Goal: Communication & Community: Participate in discussion

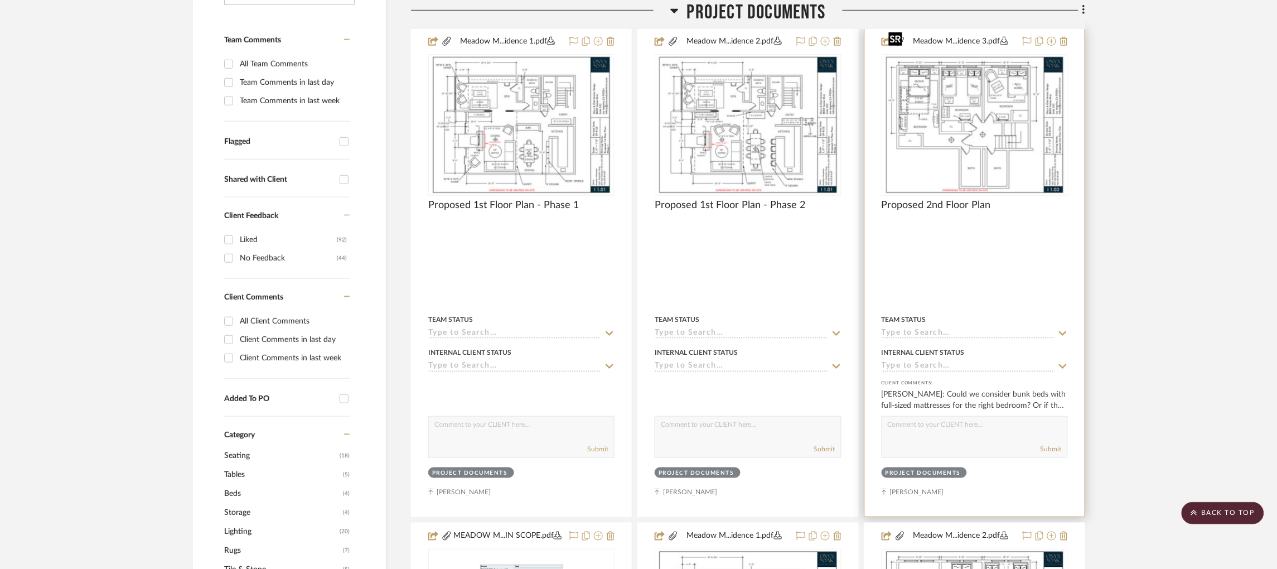
click at [1016, 99] on img "0" at bounding box center [974, 124] width 181 height 139
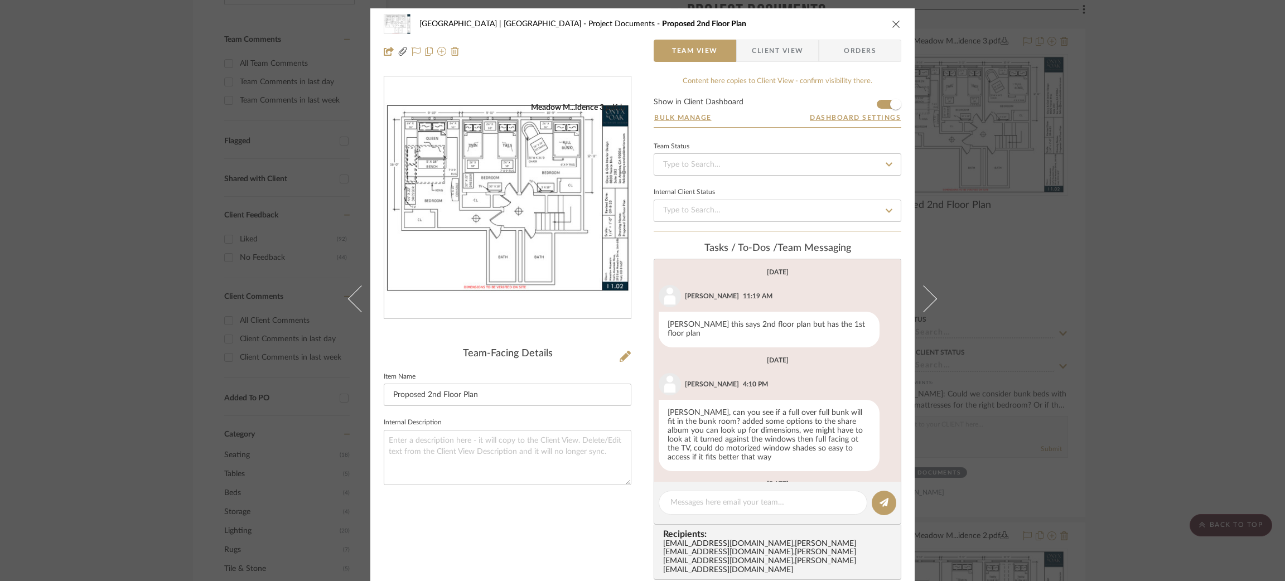
scroll to position [185, 0]
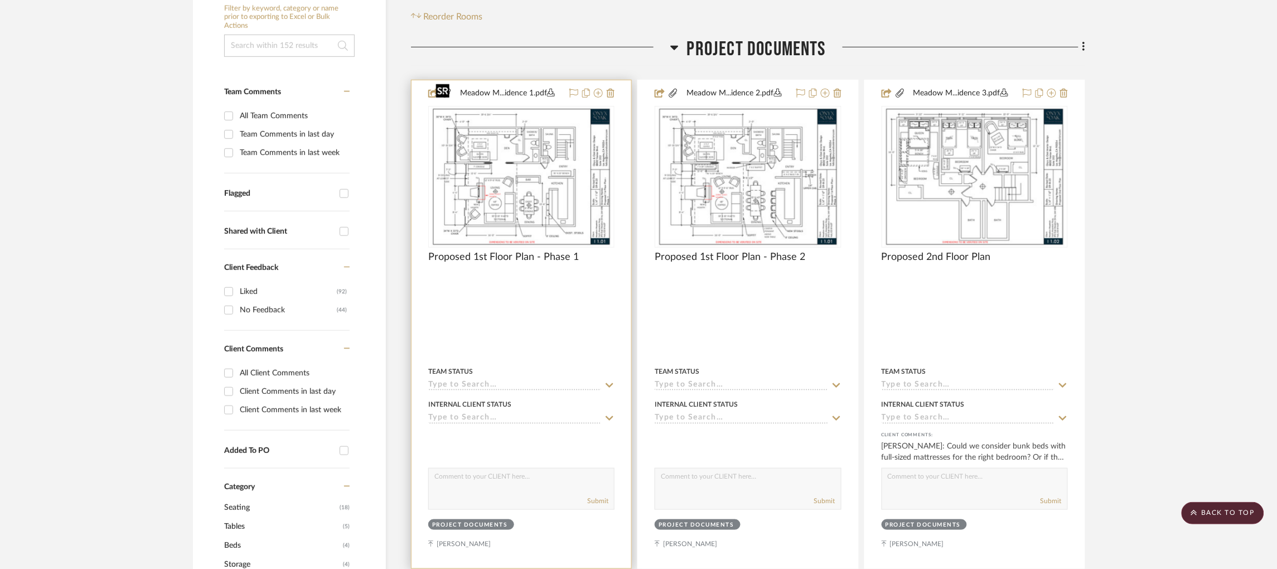
click at [567, 146] on img "0" at bounding box center [521, 176] width 181 height 139
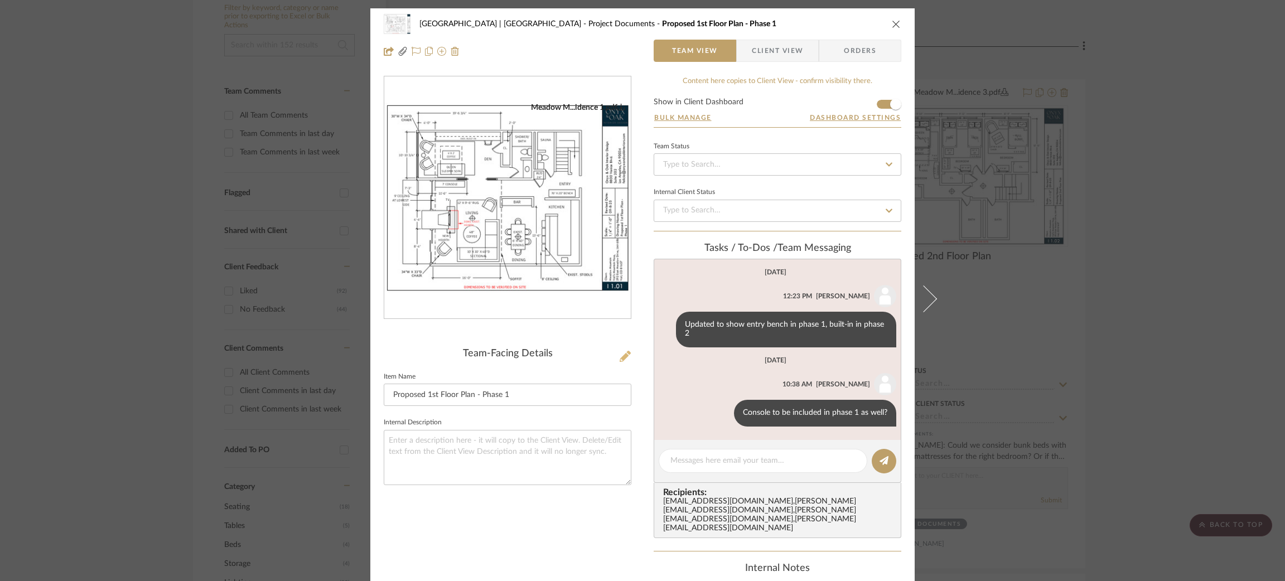
click at [620, 356] on icon at bounding box center [625, 356] width 11 height 11
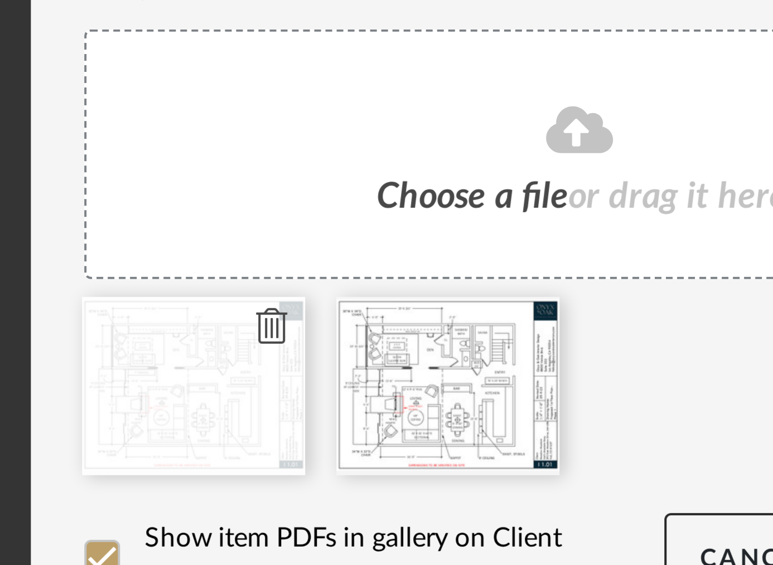
click at [306, 413] on icon at bounding box center [310, 415] width 8 height 9
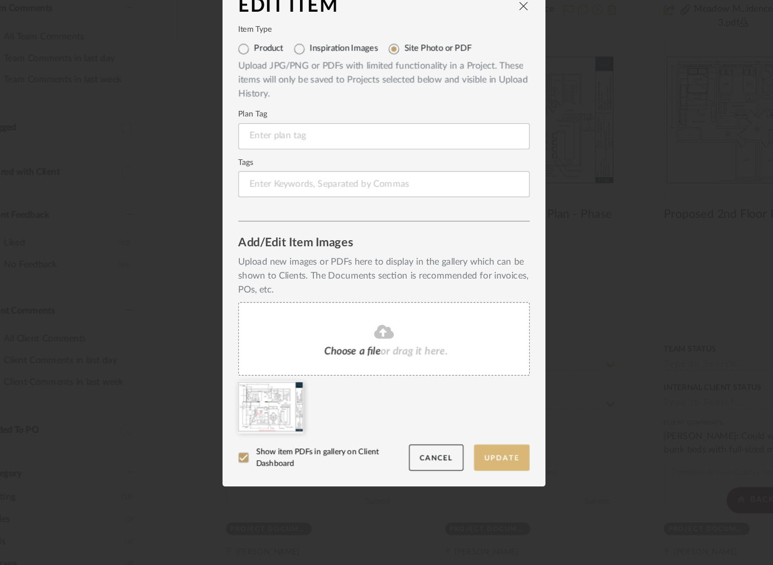
click at [481, 477] on button "Update" at bounding box center [486, 473] width 47 height 23
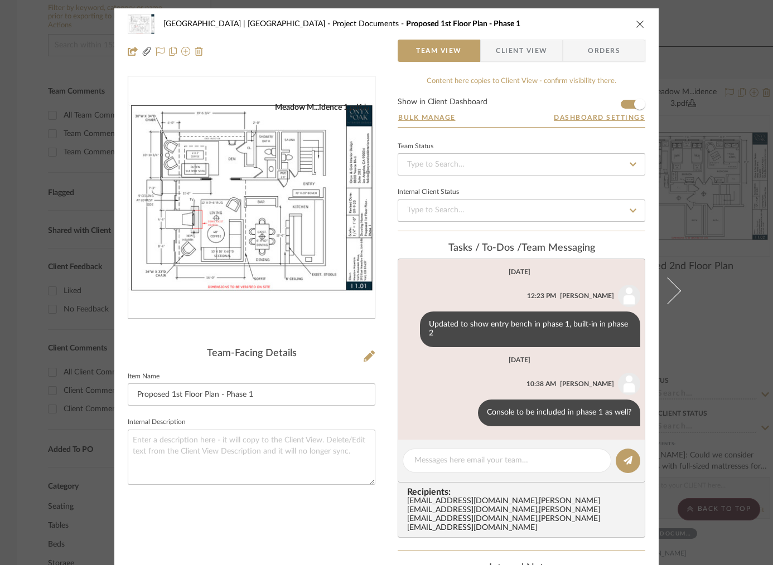
click at [714, 204] on div "Meadow Mountain | Vail Valley Project Documents Proposed 1st Floor Plan - Phase…" at bounding box center [386, 282] width 773 height 565
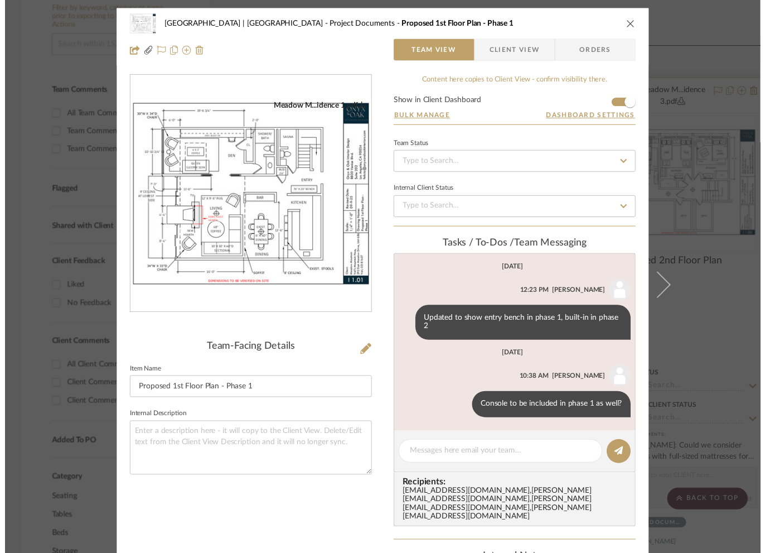
scroll to position [253, 0]
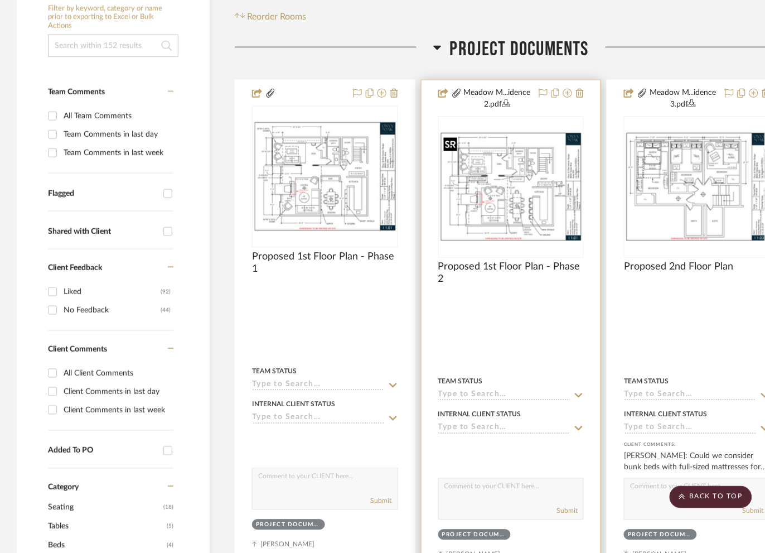
click at [496, 190] on img "0" at bounding box center [511, 186] width 144 height 111
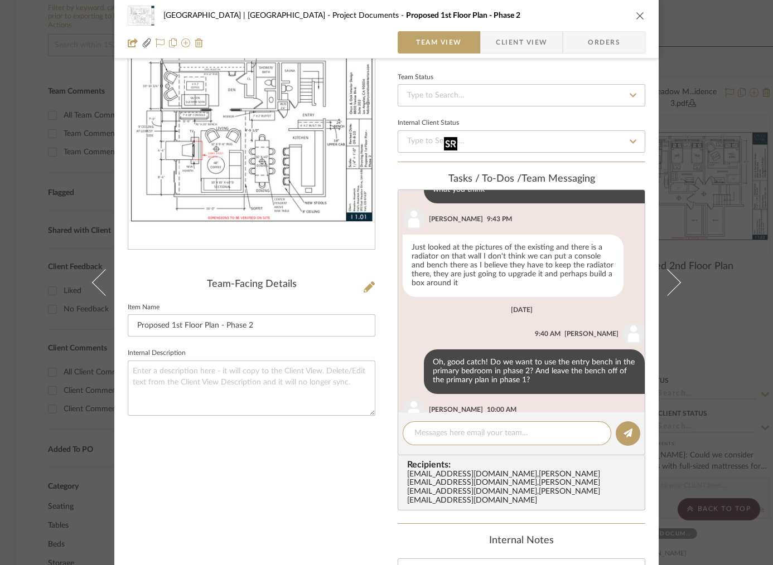
scroll to position [315, 0]
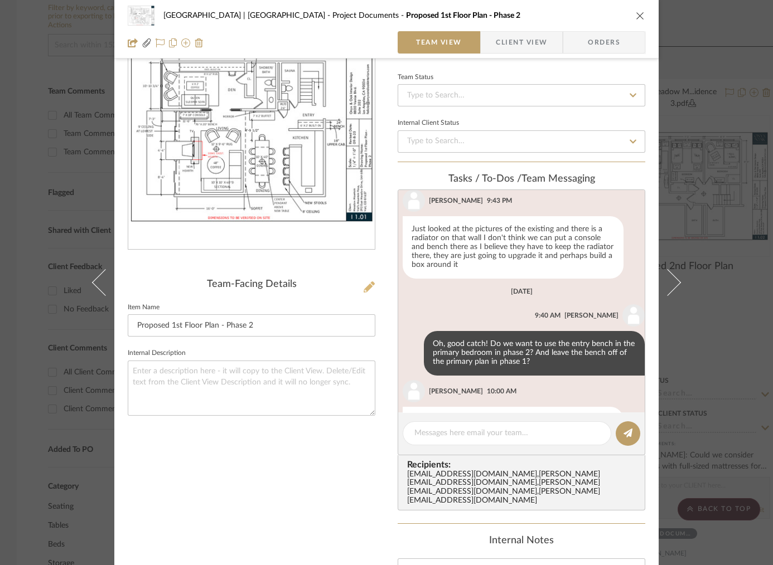
click at [364, 288] on icon at bounding box center [369, 287] width 11 height 11
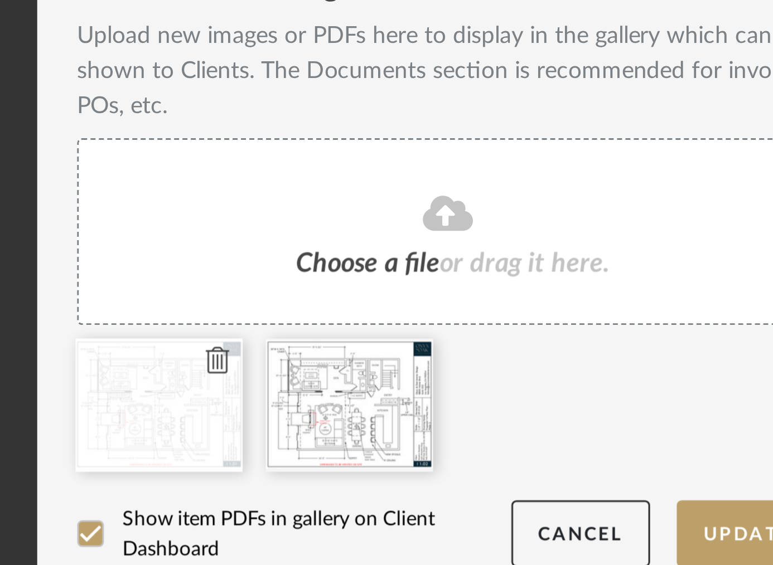
click at [307, 413] on icon at bounding box center [310, 415] width 8 height 9
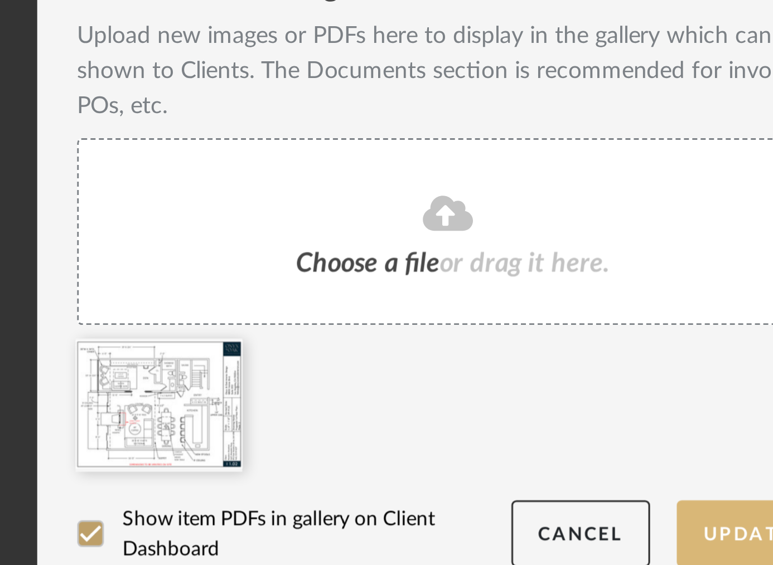
click at [478, 472] on button "Update" at bounding box center [486, 473] width 47 height 23
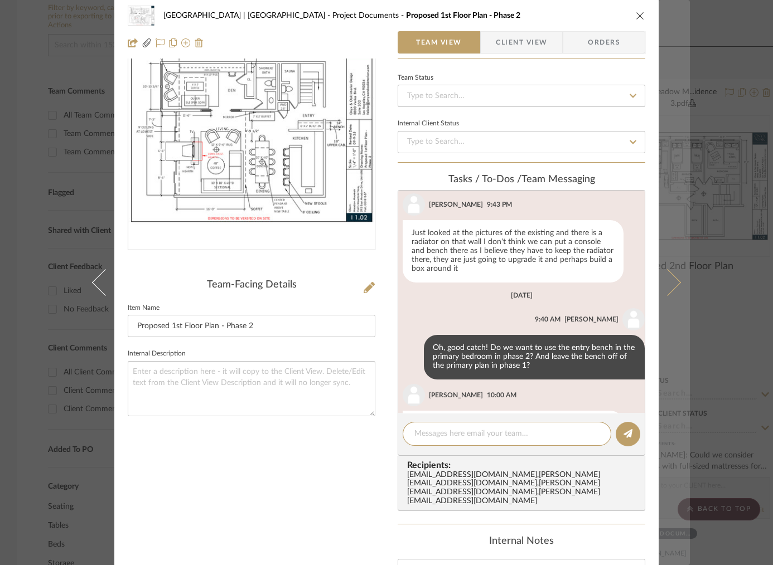
scroll to position [315, 0]
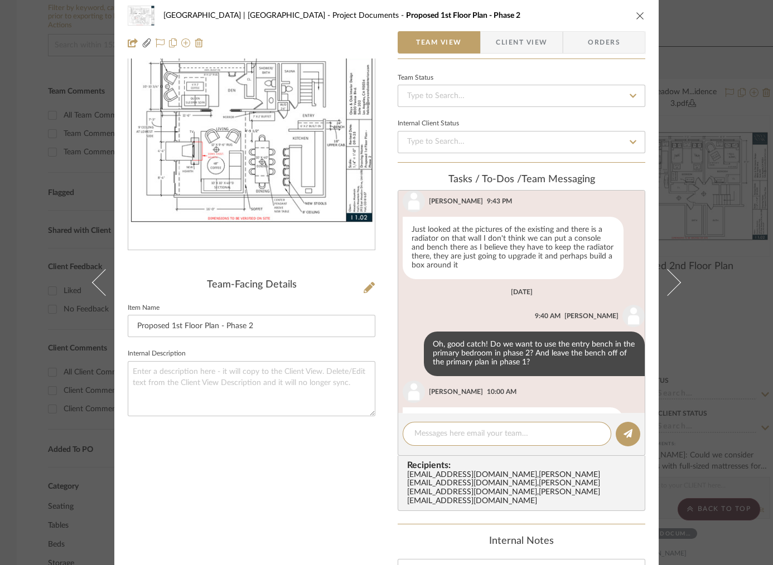
click at [708, 161] on div "Meadow Mountain | Vail Valley Project Documents Proposed 1st Floor Plan - Phase…" at bounding box center [386, 282] width 773 height 565
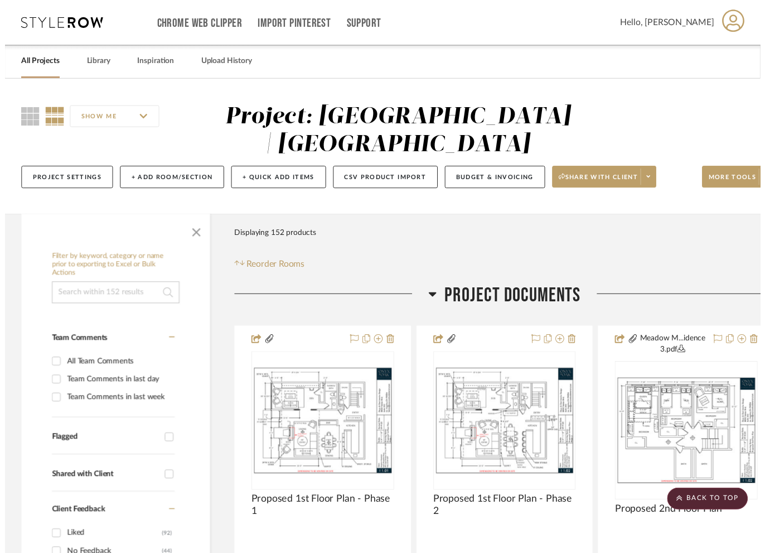
scroll to position [253, 0]
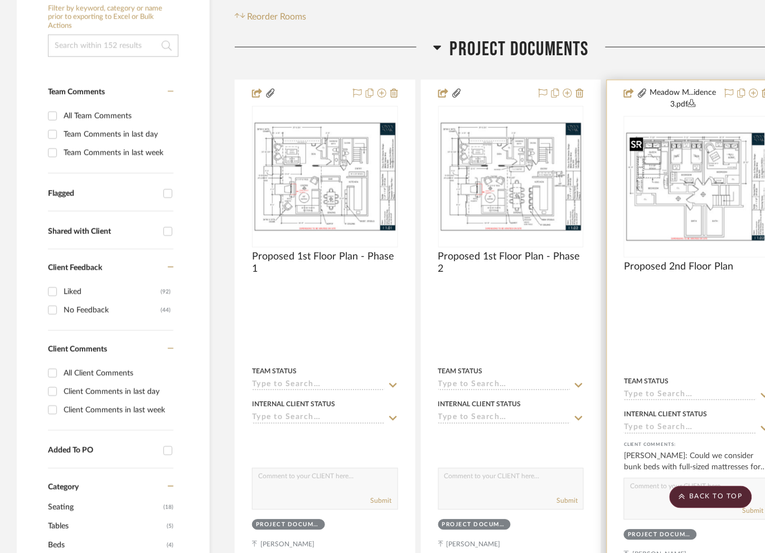
click at [682, 204] on img "0" at bounding box center [697, 186] width 144 height 111
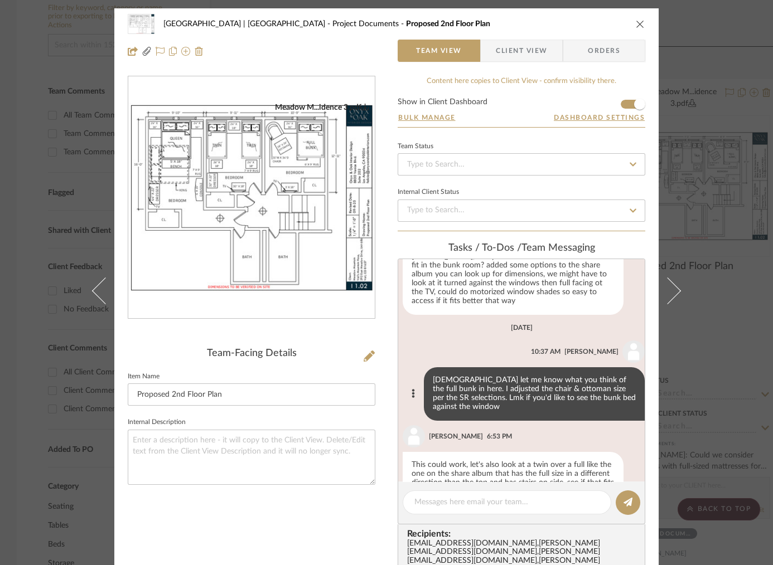
scroll to position [185, 0]
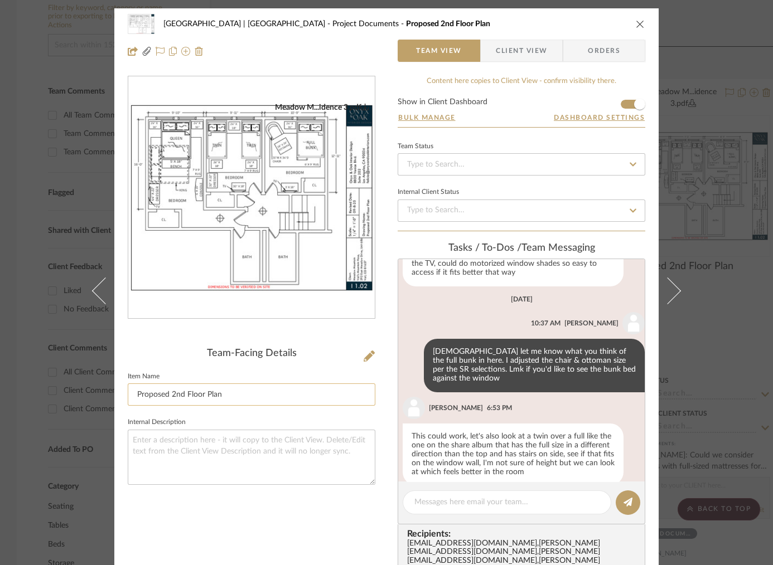
click at [229, 391] on input "Proposed 2nd Floor Plan" at bounding box center [252, 395] width 248 height 22
type input "Proposed 2nd Floor Plan - V1"
click at [219, 466] on textarea at bounding box center [252, 457] width 248 height 55
click at [370, 351] on icon at bounding box center [369, 356] width 11 height 11
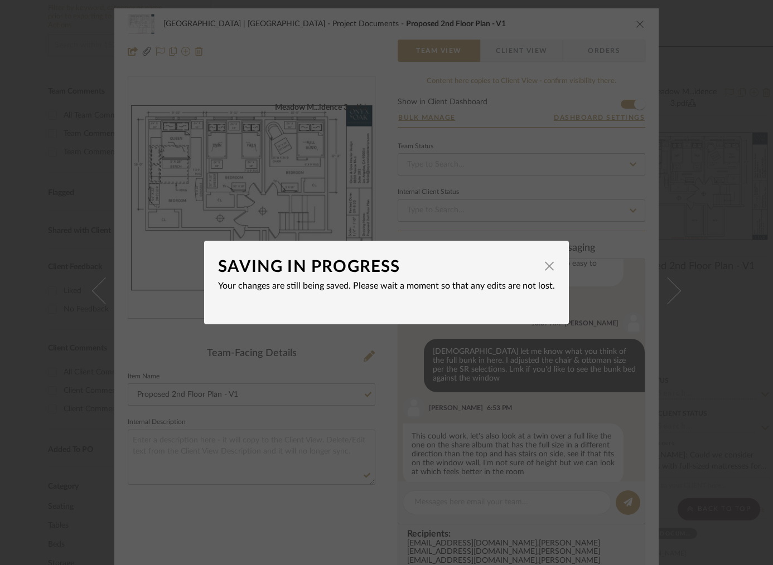
click at [320, 356] on div "SAVING IN PROGRESS × Your changes are still being saved. Please wait a moment s…" at bounding box center [386, 282] width 773 height 565
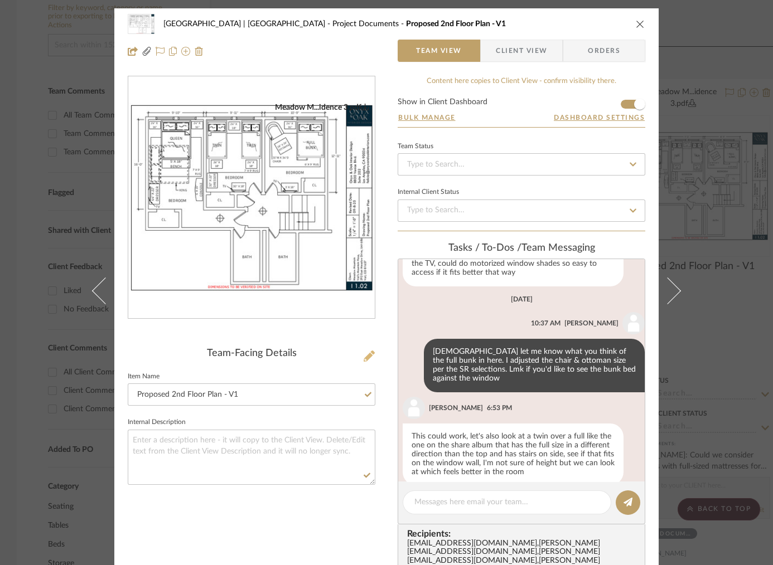
click at [366, 354] on icon at bounding box center [369, 356] width 11 height 11
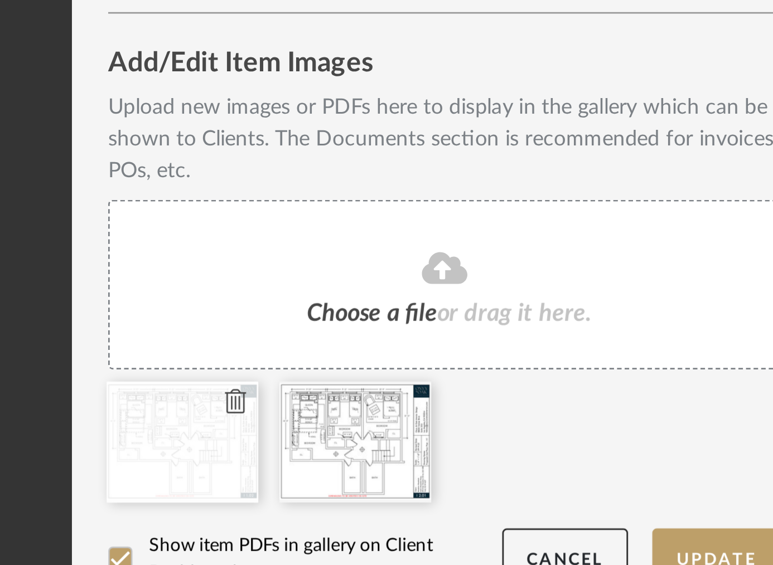
click at [306, 412] on icon at bounding box center [310, 415] width 8 height 9
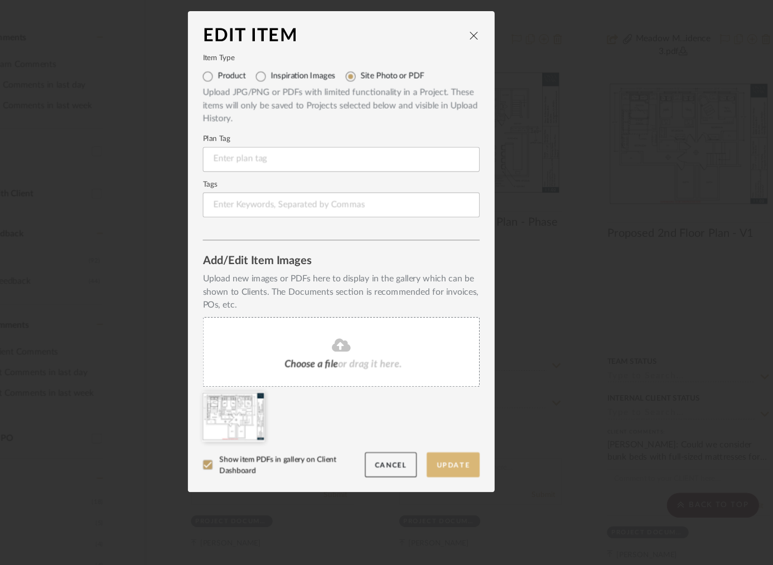
click at [496, 472] on button "Update" at bounding box center [486, 473] width 47 height 23
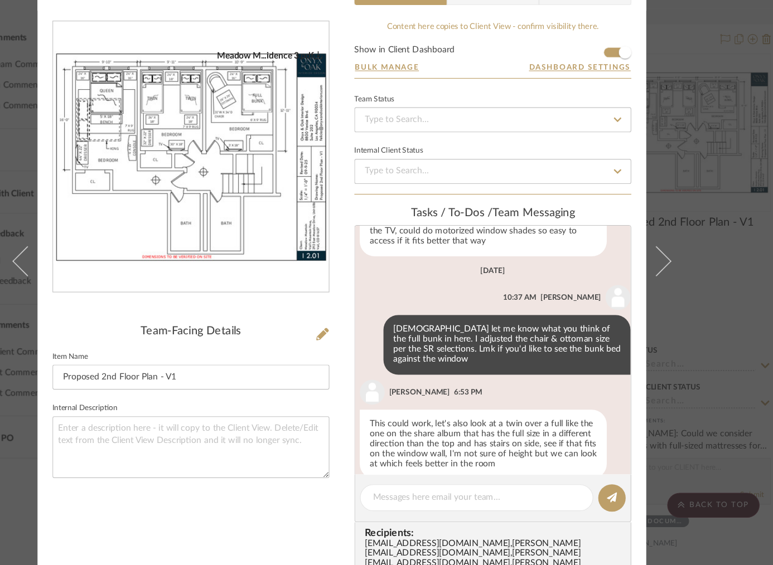
click at [714, 237] on div "Meadow Mountain | Vail Valley Project Documents Proposed 2nd Floor Plan - V1 Te…" at bounding box center [386, 282] width 773 height 565
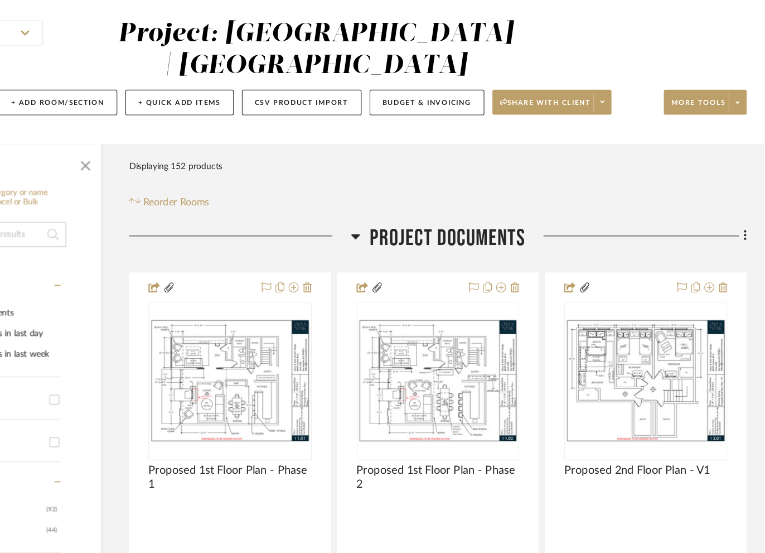
scroll to position [89, 217]
click at [739, 89] on icon at bounding box center [741, 92] width 4 height 6
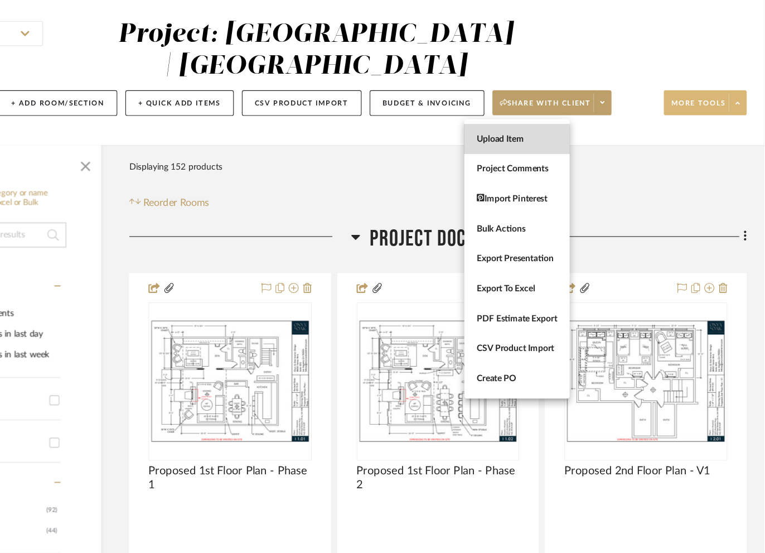
click at [545, 124] on span "Upload Item" at bounding box center [544, 124] width 72 height 9
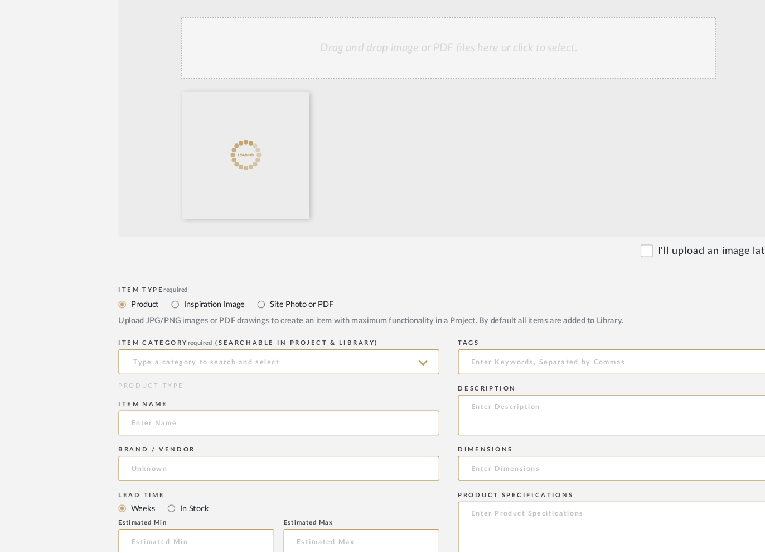
scroll to position [240, 0]
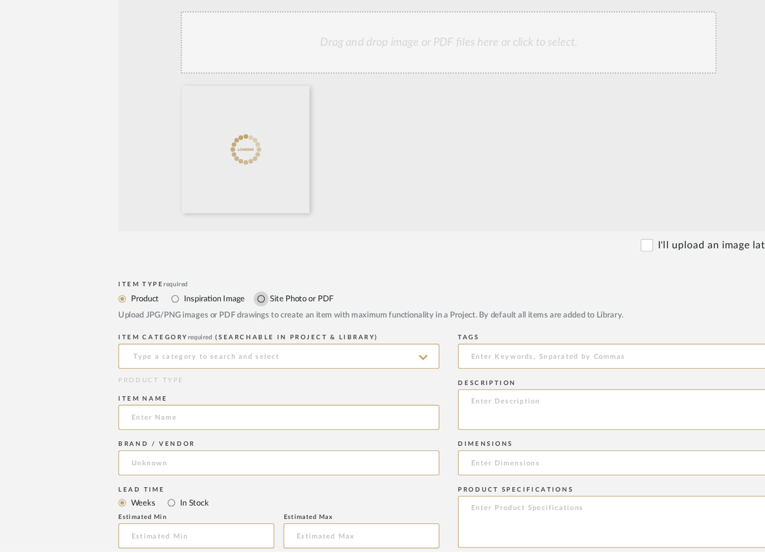
click at [231, 331] on input "Site Photo or PDF" at bounding box center [233, 326] width 13 height 13
radio input "true"
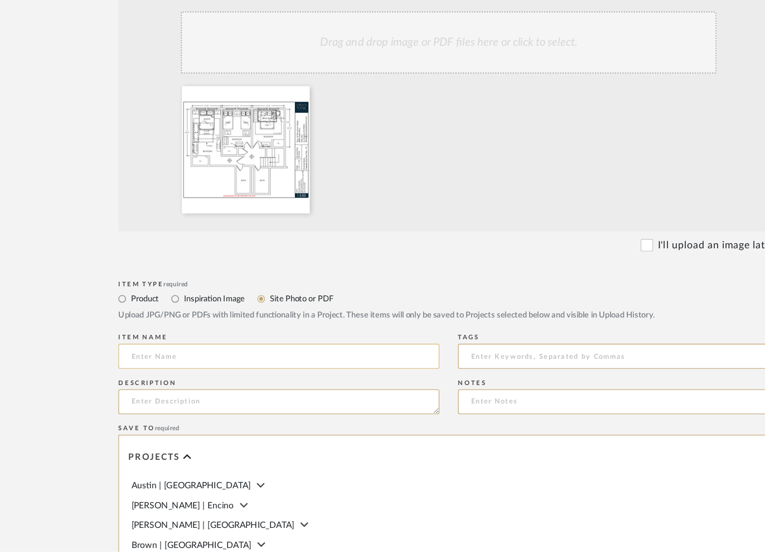
click at [185, 374] on input at bounding box center [249, 377] width 287 height 22
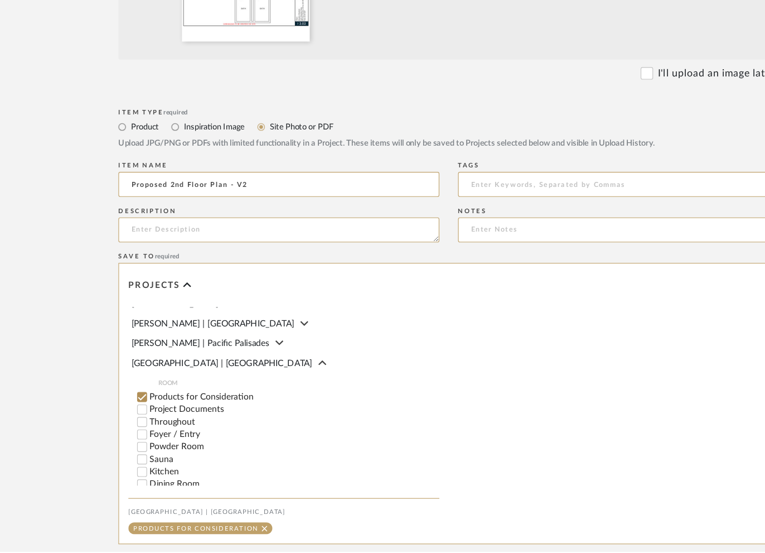
scroll to position [138, 0]
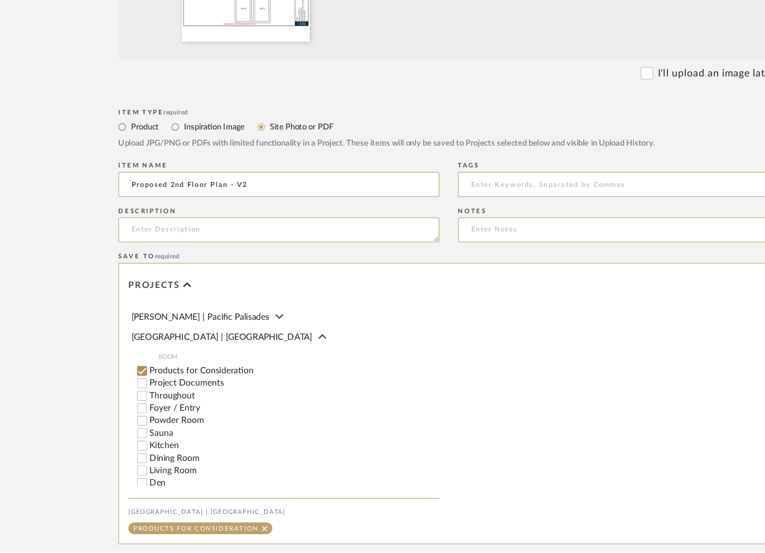
type input "Proposed 2nd Floor Plan - V2"
click at [128, 408] on input "Project Documents" at bounding box center [127, 402] width 11 height 11
checkbox input "false"
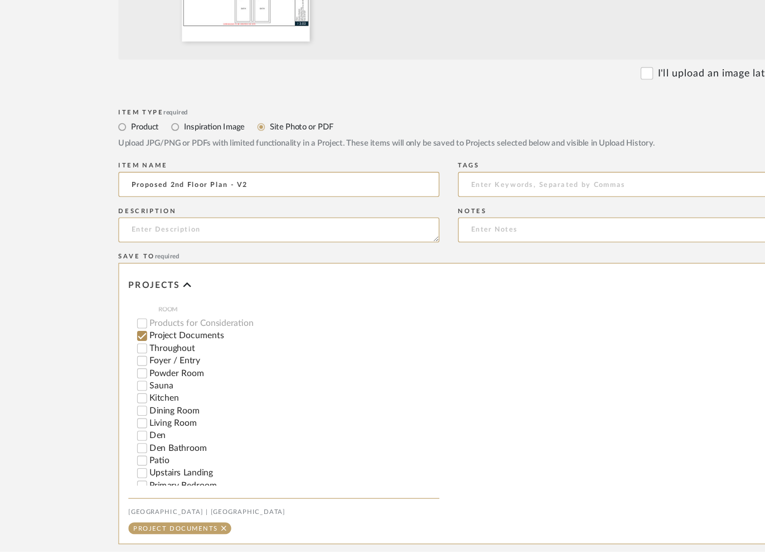
scroll to position [528, 0]
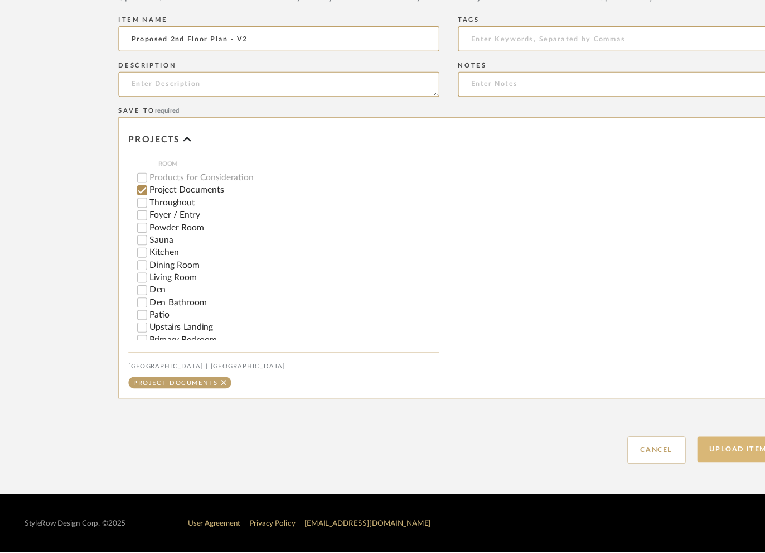
click at [640, 460] on button "Upload Item" at bounding box center [661, 460] width 74 height 23
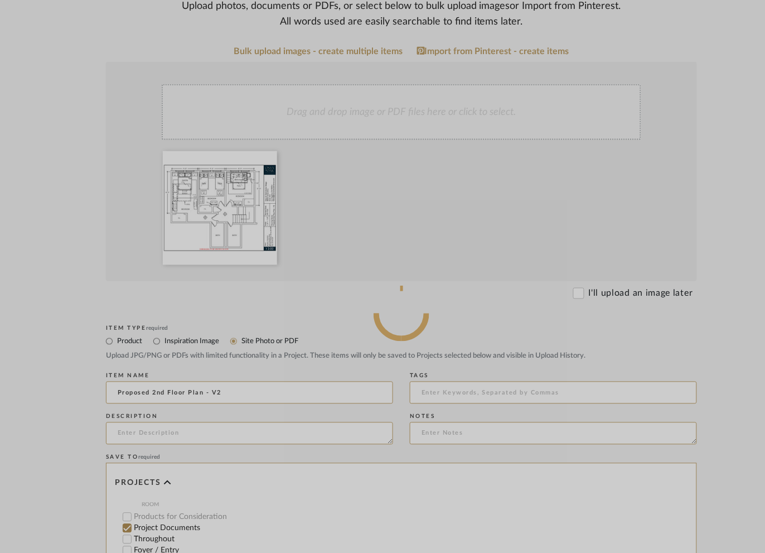
scroll to position [220, 0]
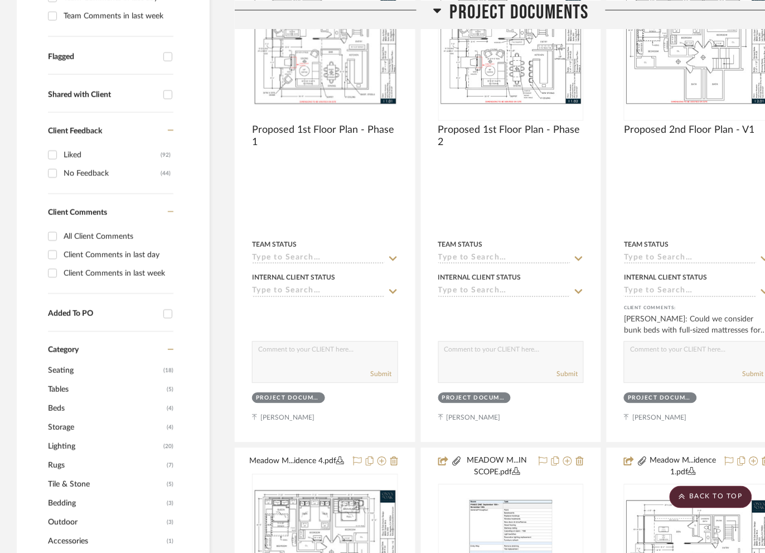
scroll to position [413, 0]
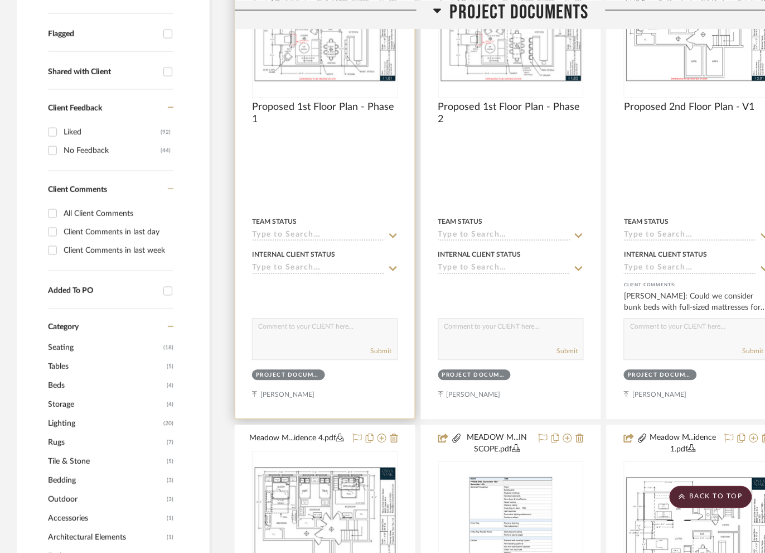
click at [362, 50] on img "0" at bounding box center [325, 27] width 144 height 111
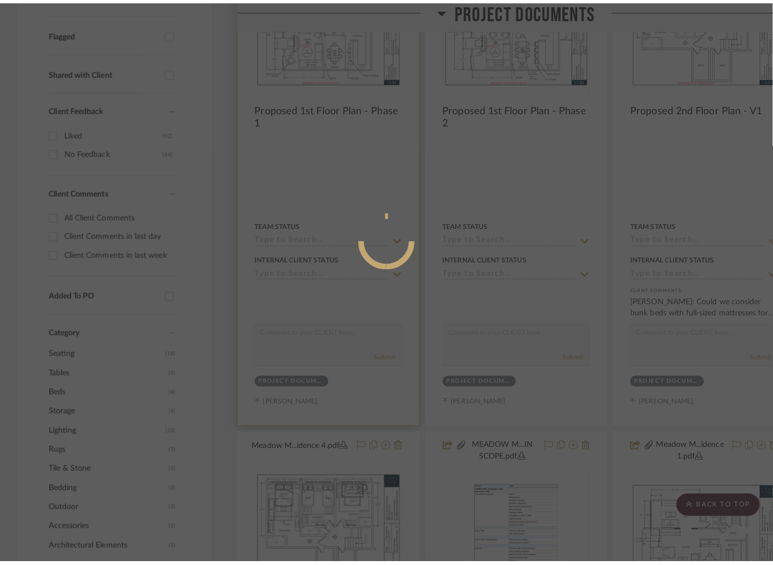
scroll to position [0, 0]
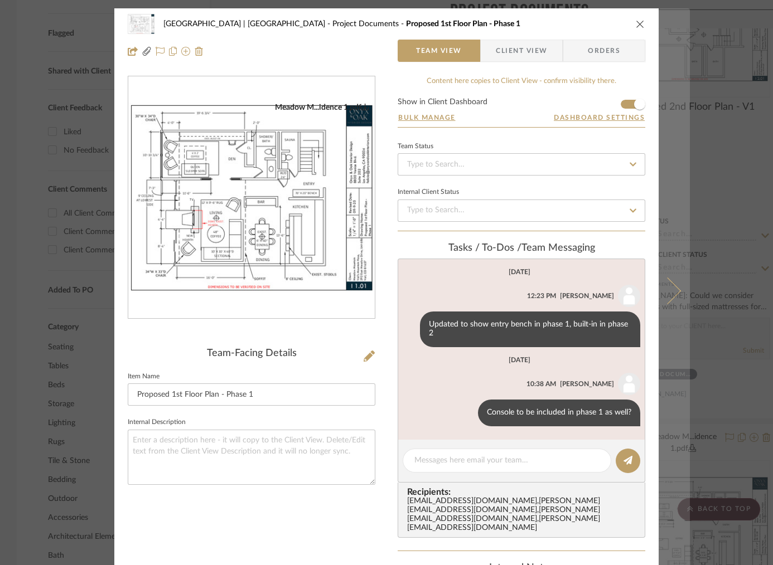
click at [675, 287] on button at bounding box center [674, 290] width 31 height 565
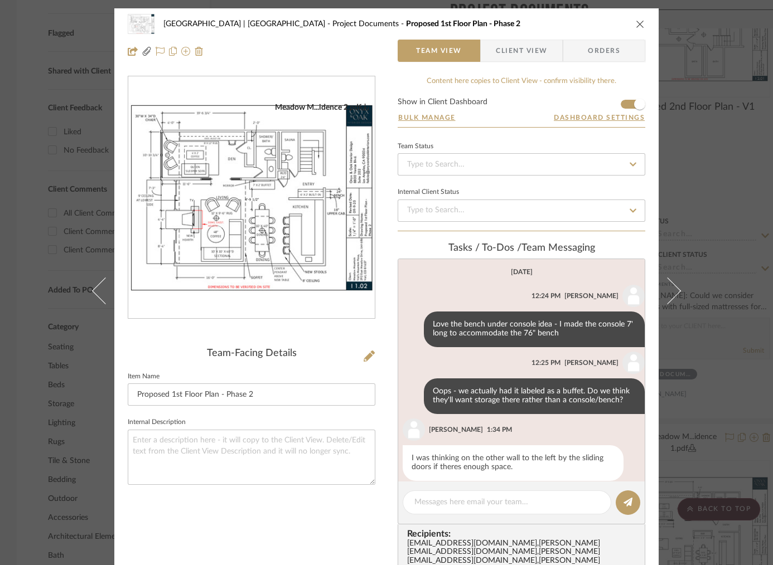
scroll to position [434, 0]
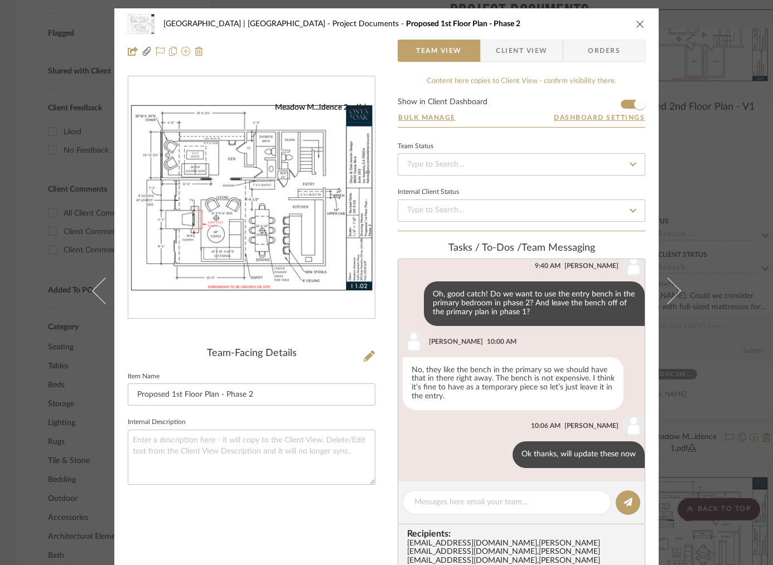
click at [675, 287] on button at bounding box center [674, 290] width 31 height 565
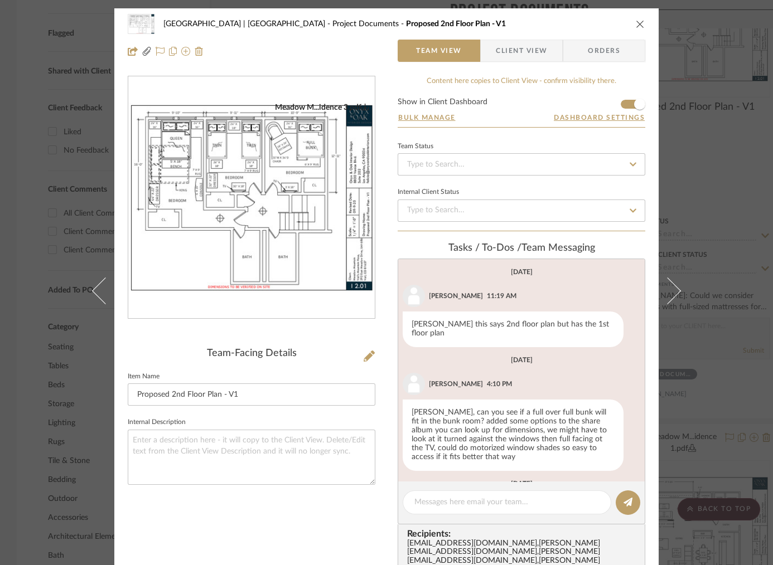
scroll to position [185, 0]
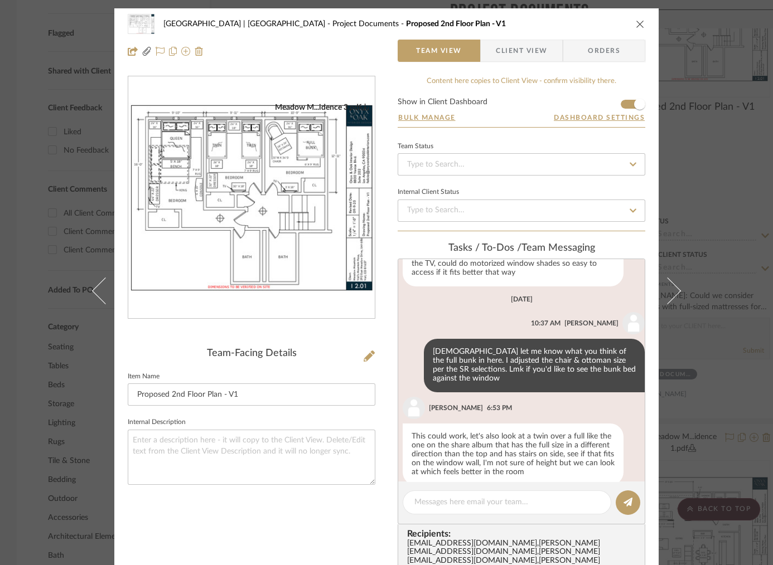
click at [675, 287] on button at bounding box center [674, 290] width 31 height 565
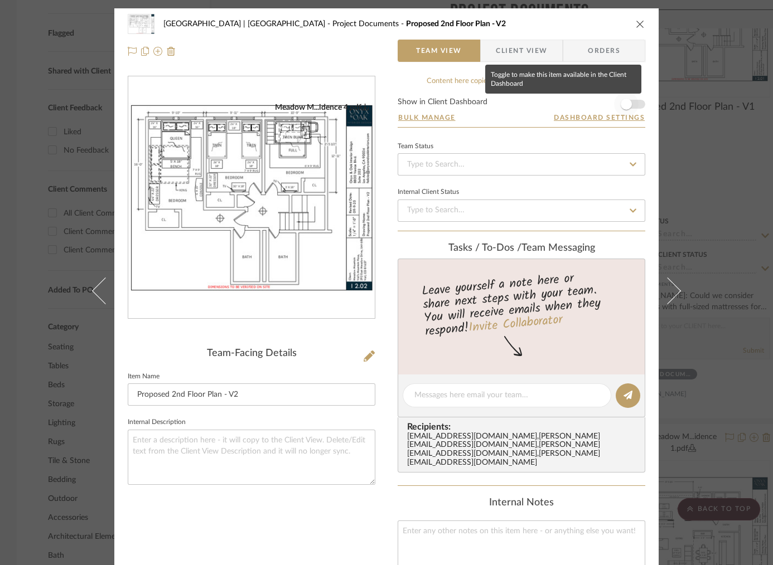
click at [624, 102] on span "button" at bounding box center [626, 104] width 11 height 11
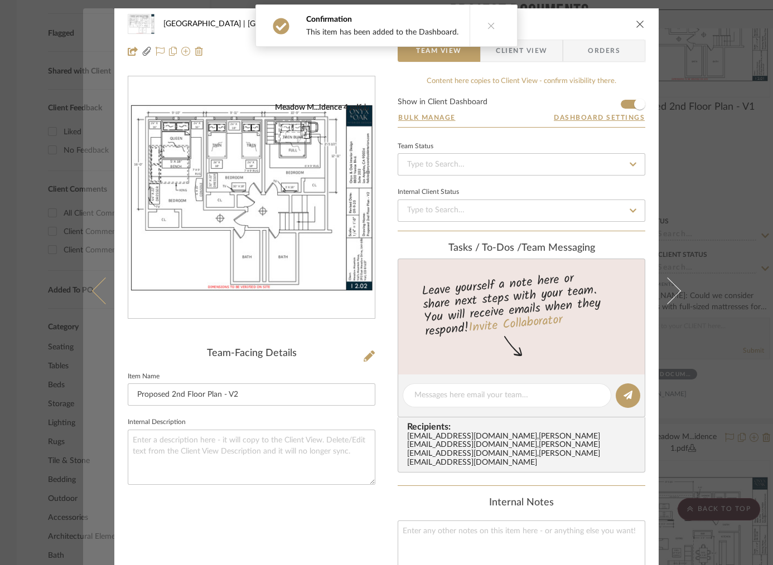
click at [109, 280] on button at bounding box center [98, 290] width 31 height 565
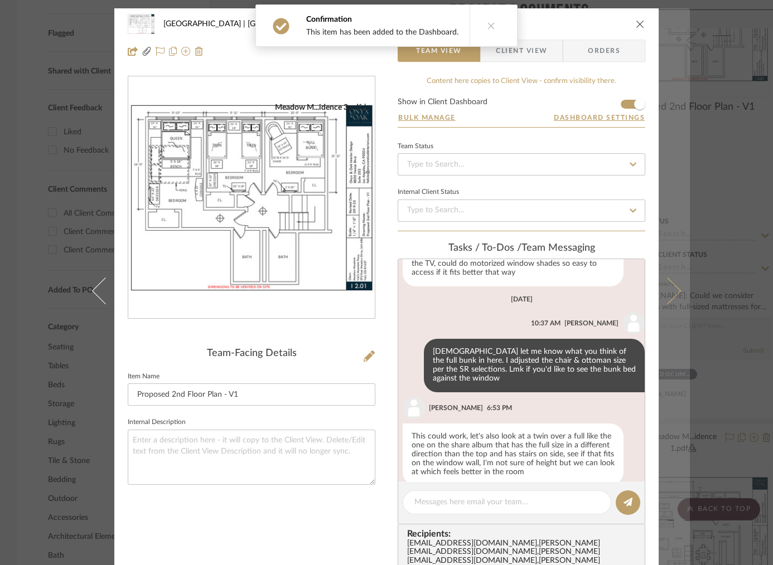
click at [670, 280] on button at bounding box center [674, 290] width 31 height 565
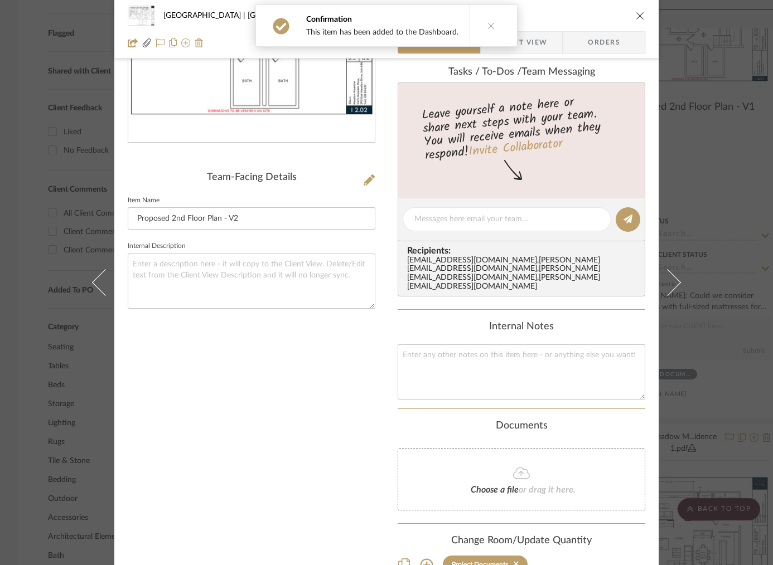
scroll to position [181, 0]
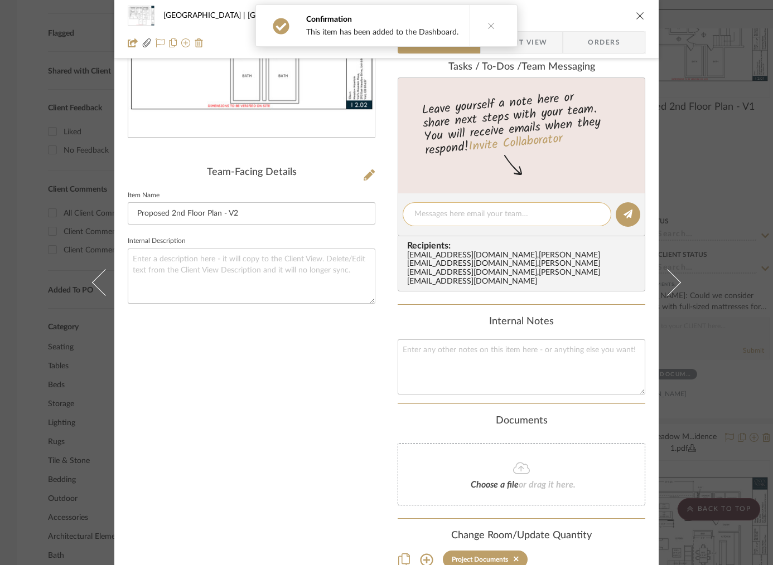
click at [429, 217] on textarea at bounding box center [506, 215] width 185 height 12
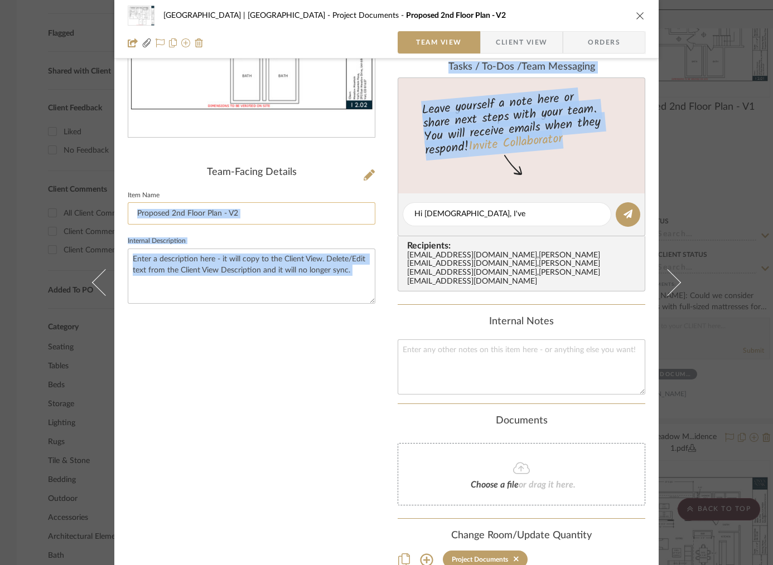
drag, startPoint x: 467, startPoint y: 206, endPoint x: 371, endPoint y: 207, distance: 95.9
click at [371, 207] on div "Meadow Mountain | Vail Valley Project Documents Proposed 2nd Floor Plan - V2 Te…" at bounding box center [386, 229] width 544 height 804
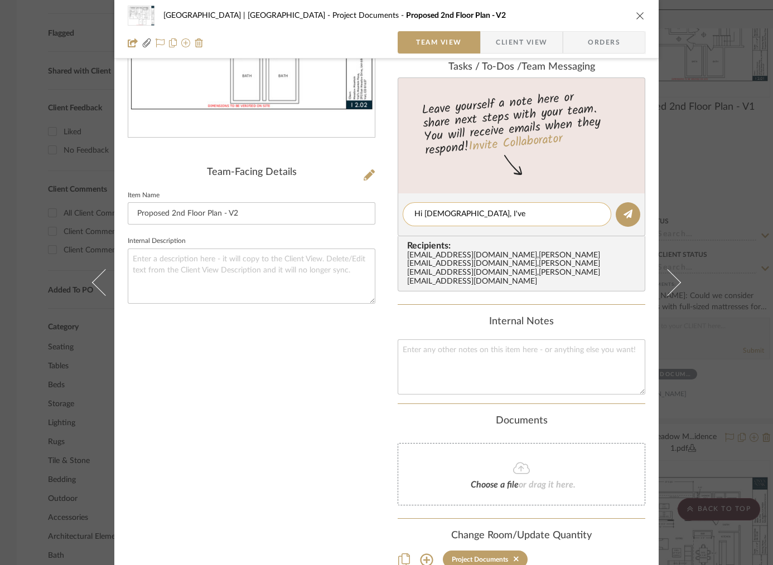
click at [456, 213] on textarea "Hi ladies, I've" at bounding box center [506, 215] width 185 height 12
drag, startPoint x: 461, startPoint y: 214, endPoint x: 386, endPoint y: 215, distance: 74.7
click at [386, 215] on div "Meadow Mountain | Vail Valley Project Documents Proposed 2nd Floor Plan - V2 Te…" at bounding box center [386, 229] width 544 height 804
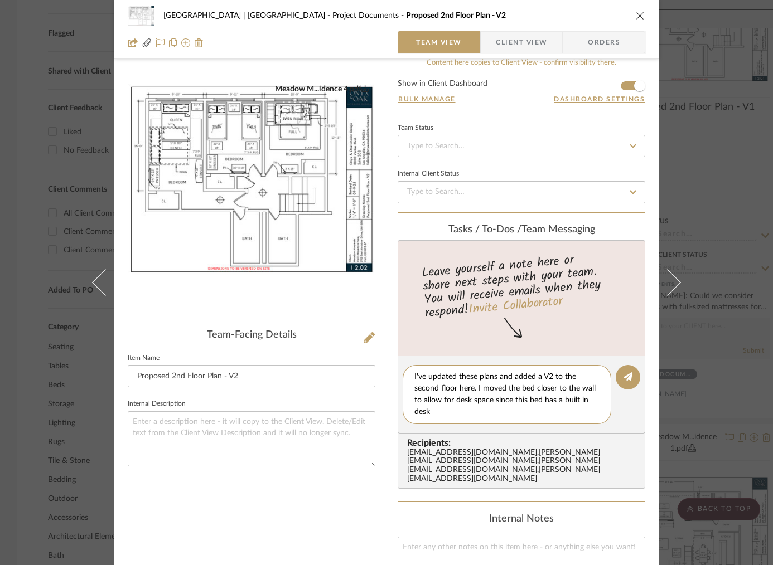
scroll to position [42, 0]
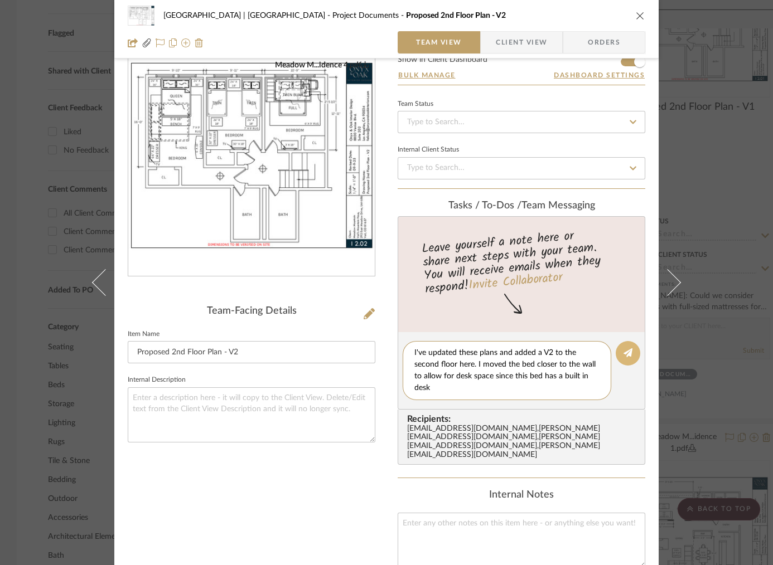
type textarea "I've updated these plans and added a V2 to the second floor here. I moved the b…"
click at [625, 351] on icon at bounding box center [627, 353] width 9 height 9
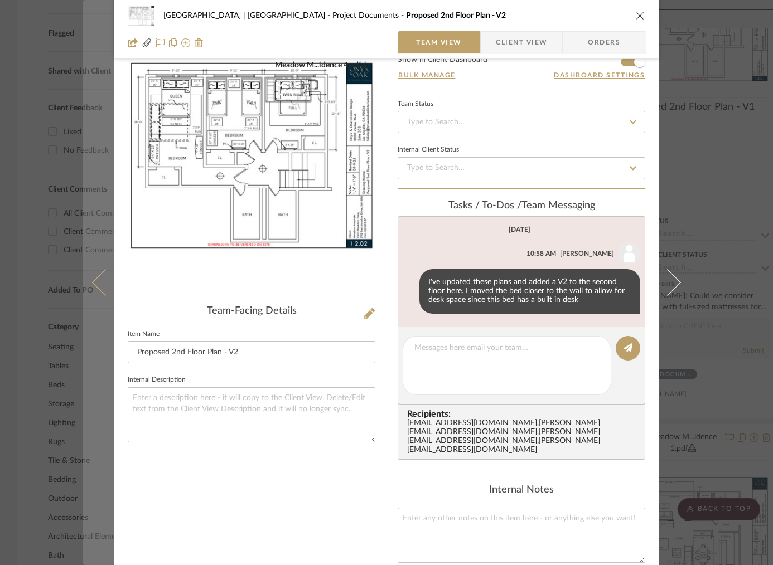
click at [94, 280] on icon at bounding box center [105, 282] width 27 height 27
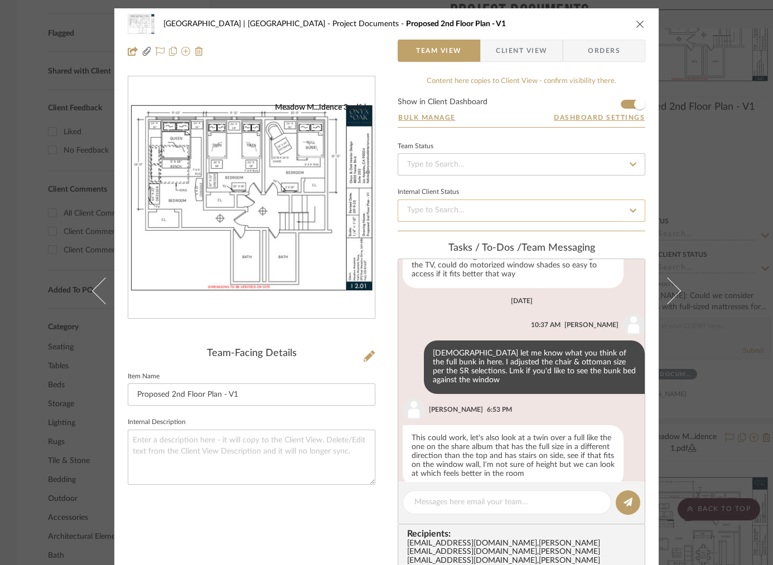
scroll to position [185, 0]
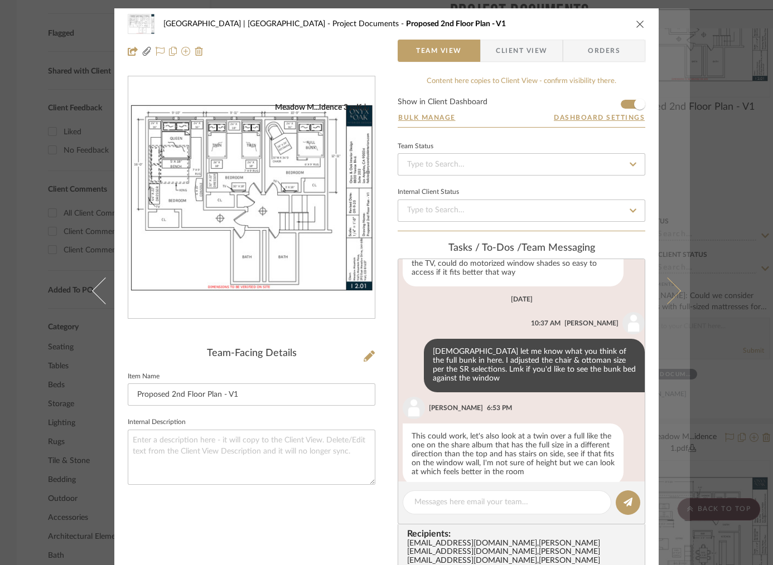
click at [675, 293] on icon at bounding box center [667, 291] width 27 height 27
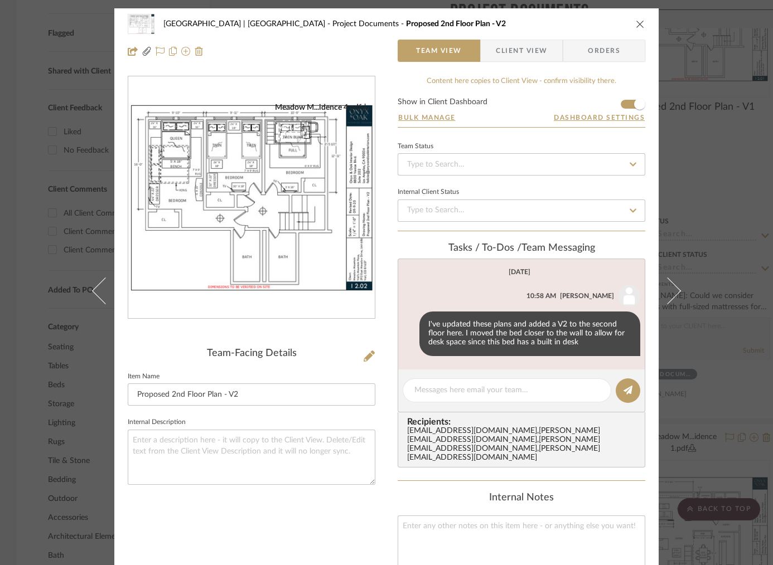
click at [707, 158] on div "Meadow Mountain | Vail Valley Project Documents Proposed 2nd Floor Plan - V2 Te…" at bounding box center [386, 282] width 773 height 565
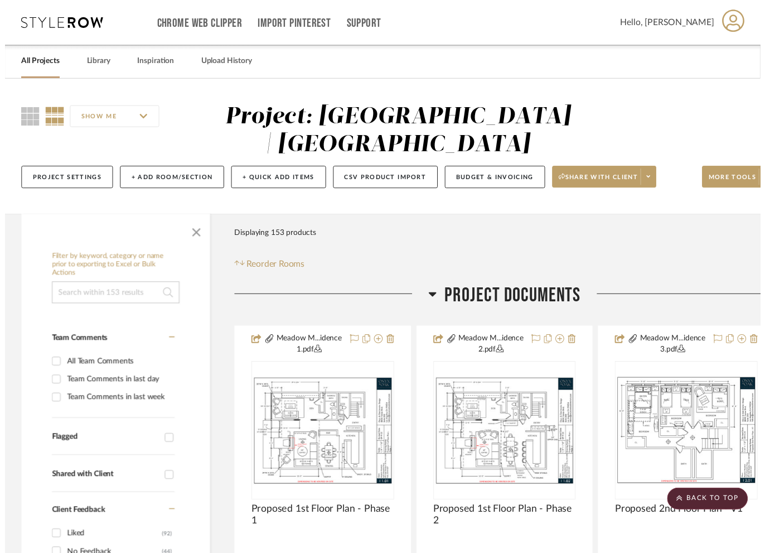
scroll to position [413, 0]
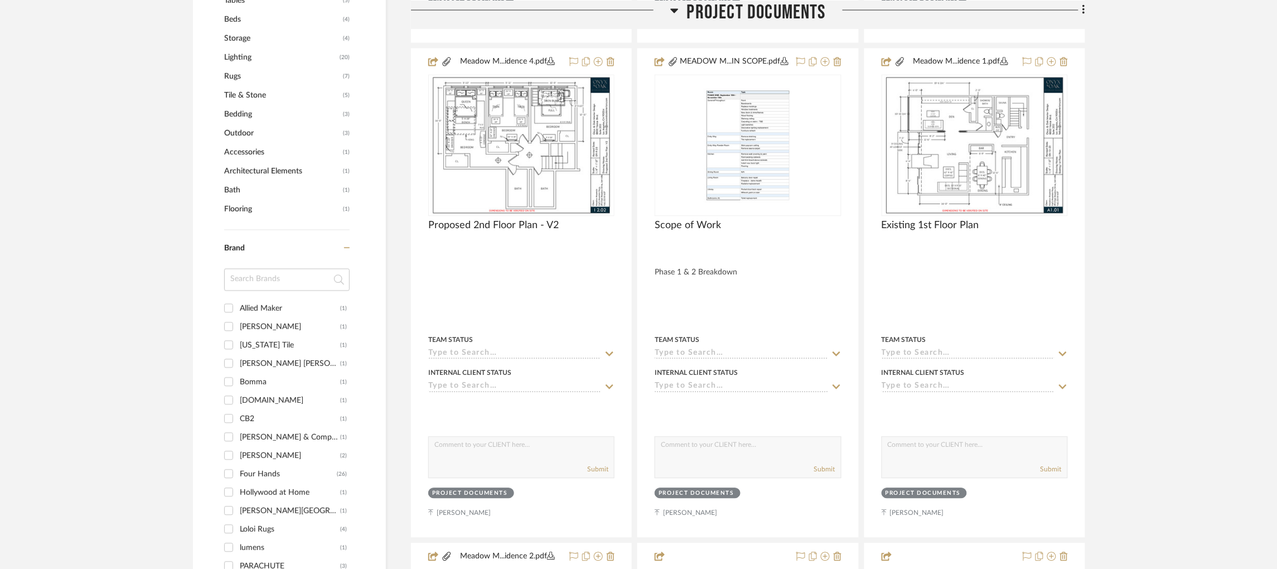
scroll to position [799, 0]
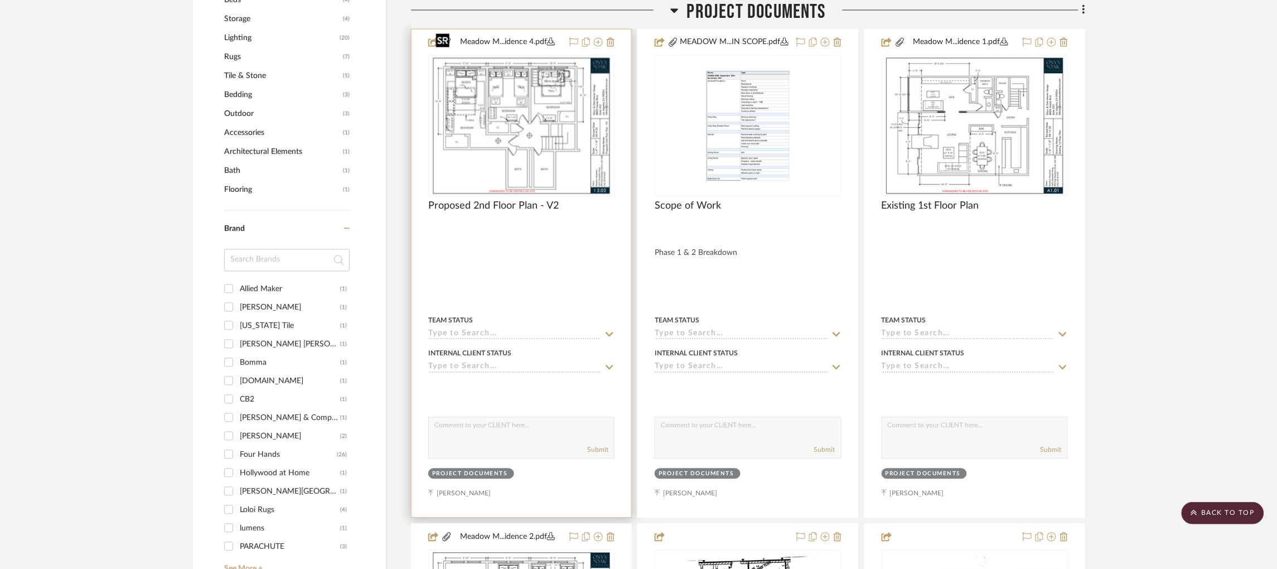
click at [550, 94] on img "0" at bounding box center [521, 125] width 181 height 139
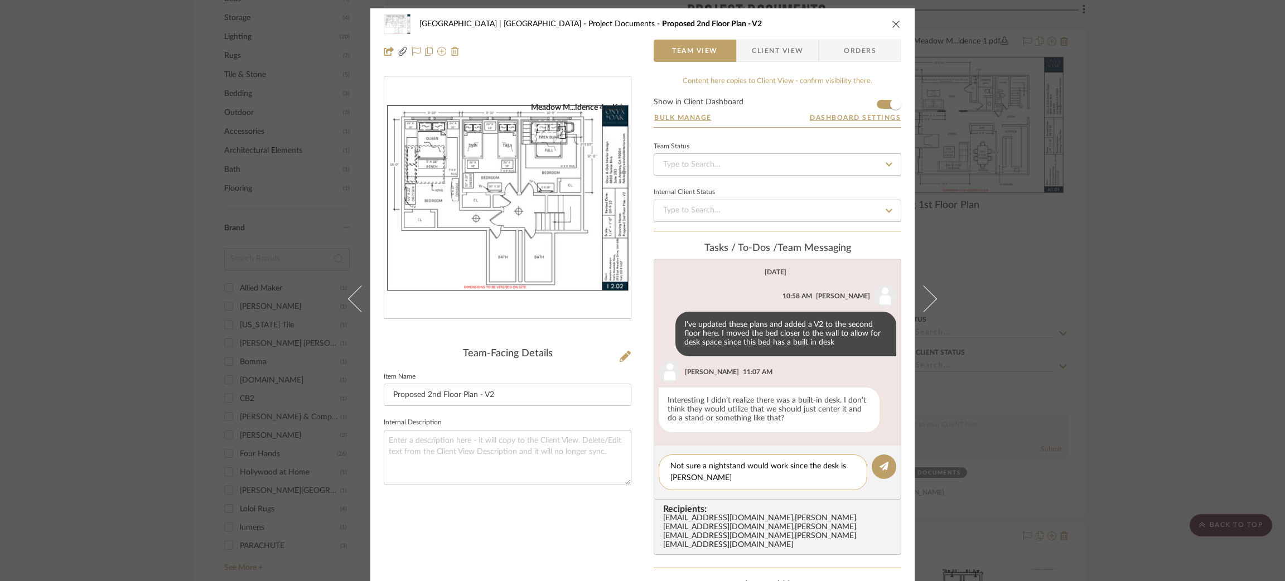
scroll to position [0, 0]
paste textarea "https://www.potterybarnkids.com/search/results.html?words=twin%20over%20full%20…"
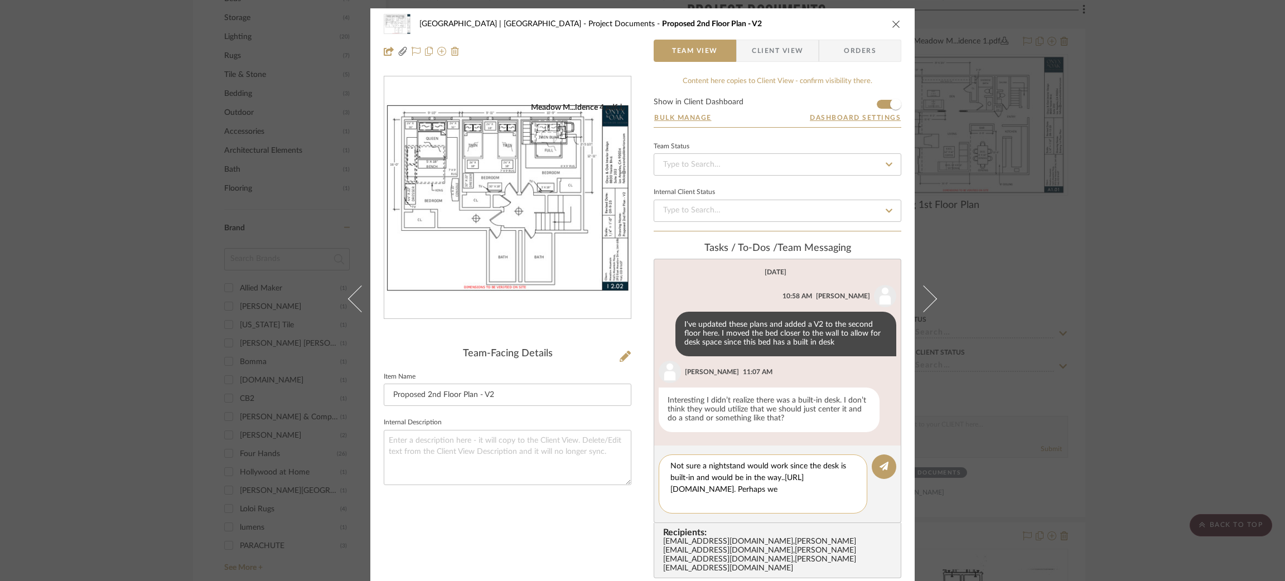
scroll to position [12, 0]
drag, startPoint x: 733, startPoint y: 501, endPoint x: 648, endPoint y: 501, distance: 85.3
click at [648, 501] on div "Meadow Mountain | Vail Valley Project Documents Proposed 2nd Floor Plan - V2 Te…" at bounding box center [642, 463] width 544 height 910
drag, startPoint x: 781, startPoint y: 496, endPoint x: 660, endPoint y: 497, distance: 120.5
click at [660, 497] on div "Not sure a nightstand would work since the desk is built-in and would be in the…" at bounding box center [763, 484] width 209 height 59
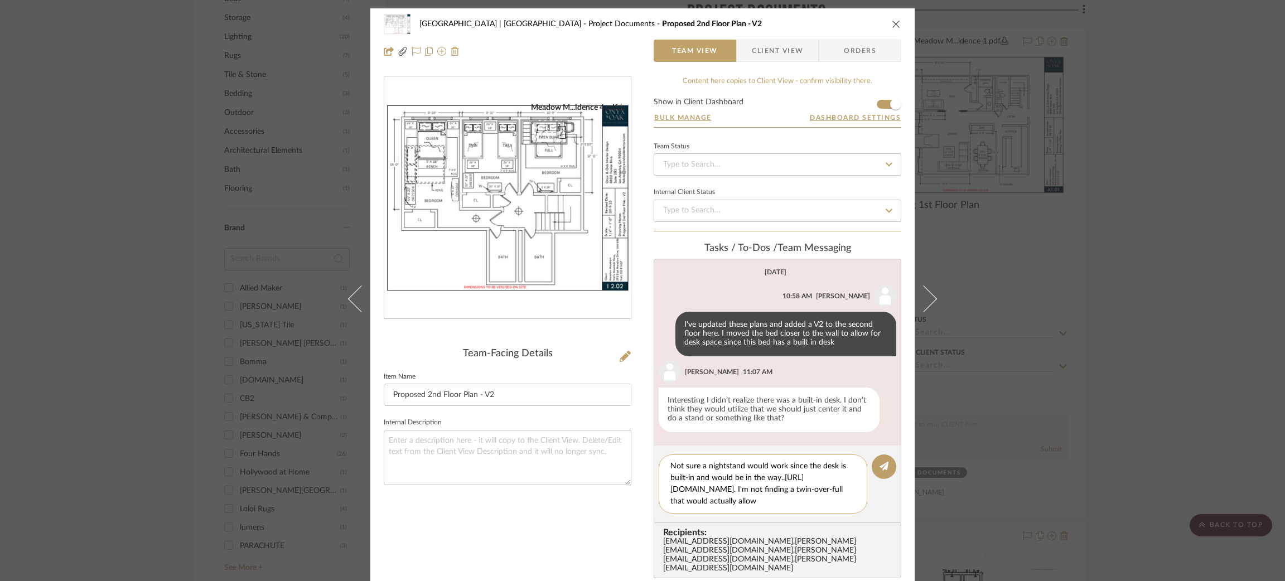
scroll to position [21, 0]
type textarea "Not sure a nightstand would work since the desk is built-in and would be in the…"
click at [879, 464] on icon at bounding box center [883, 466] width 9 height 9
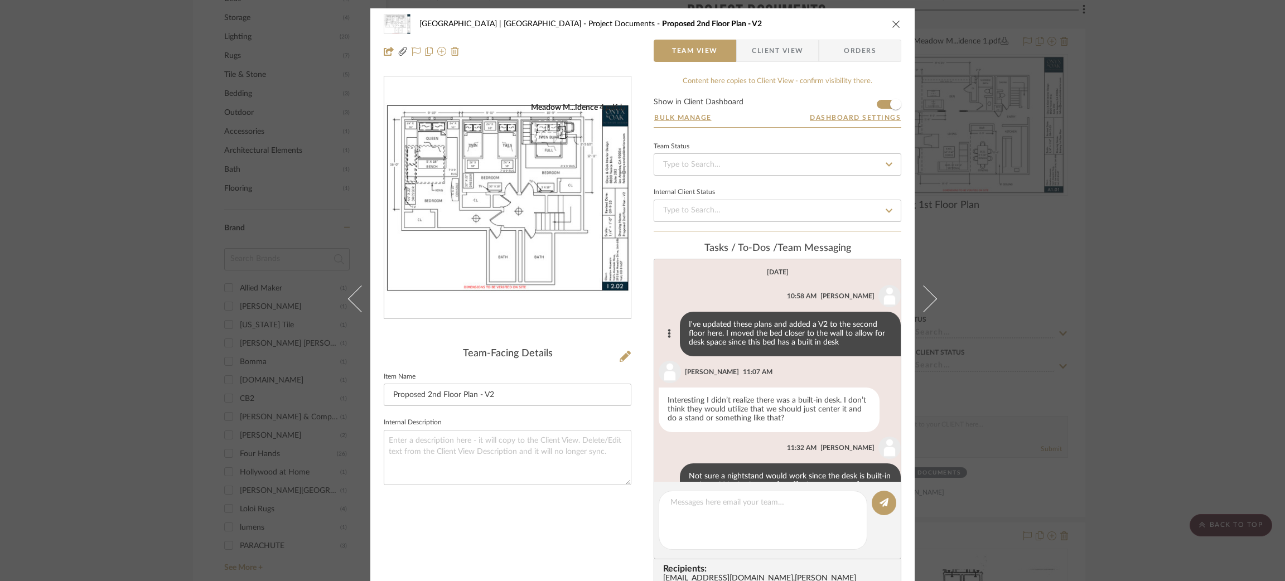
scroll to position [57, 0]
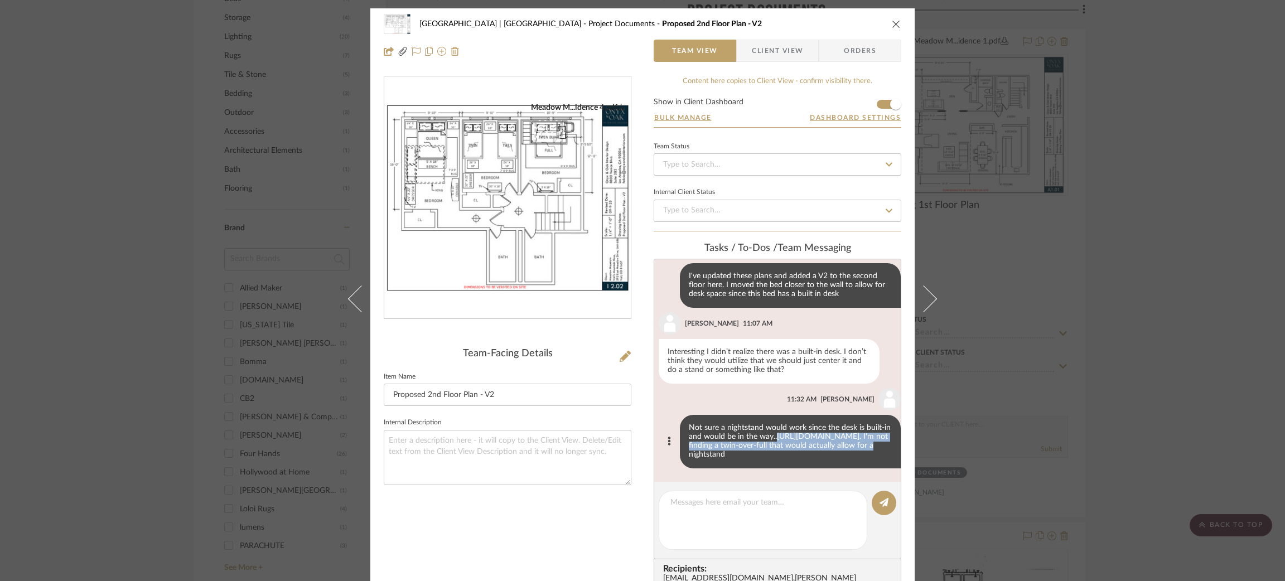
drag, startPoint x: 697, startPoint y: 433, endPoint x: 814, endPoint y: 444, distance: 117.1
click at [814, 444] on div "Not sure a nightstand would work since the desk is built-in and would be in the…" at bounding box center [790, 442] width 221 height 54
click at [1159, 292] on div "Meadow Mountain | Vail Valley Project Documents Proposed 2nd Floor Plan - V2 Te…" at bounding box center [642, 290] width 1285 height 581
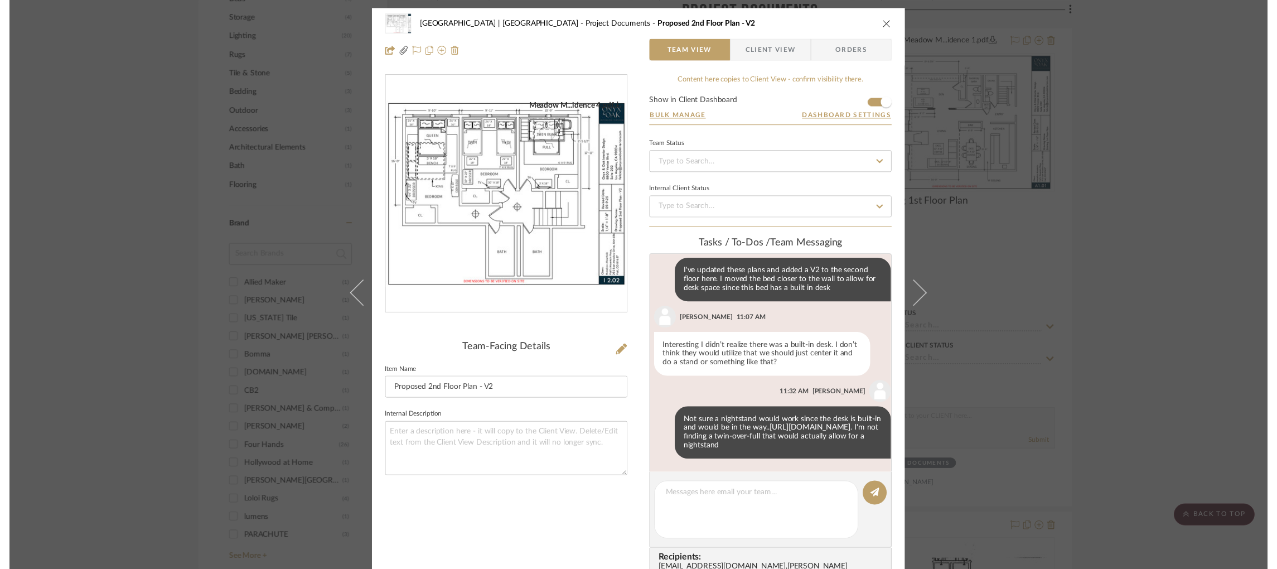
scroll to position [799, 0]
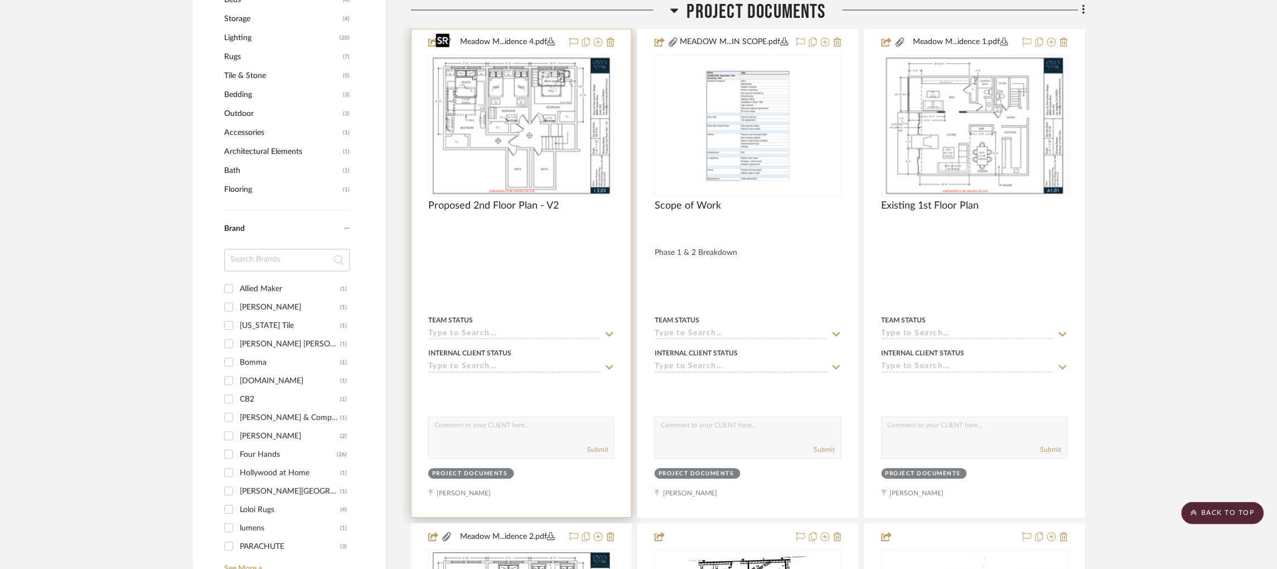
click at [534, 110] on img "0" at bounding box center [521, 125] width 181 height 139
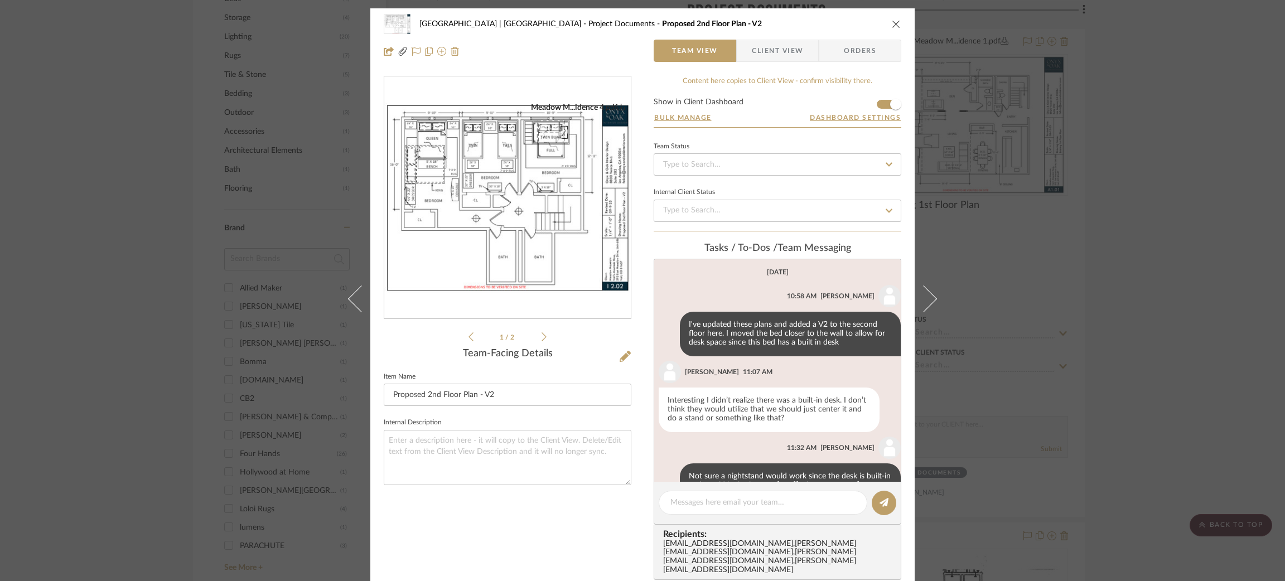
scroll to position [64, 0]
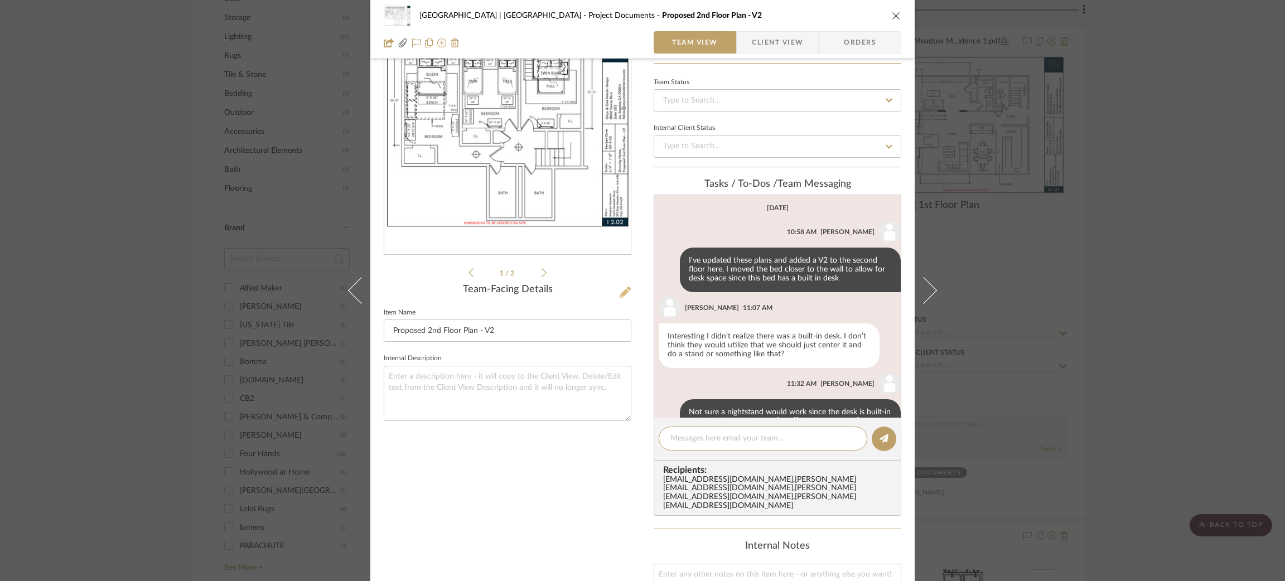
click at [623, 291] on icon at bounding box center [625, 292] width 11 height 11
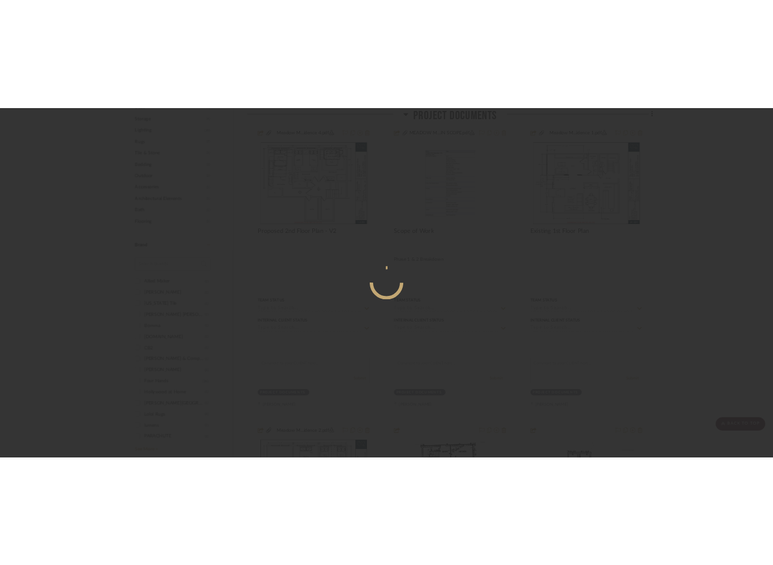
scroll to position [0, 0]
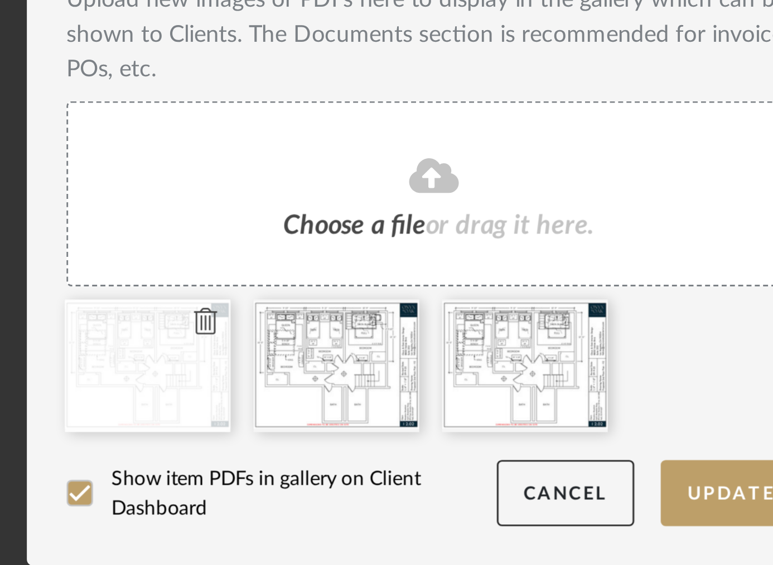
click at [307, 413] on icon at bounding box center [310, 415] width 8 height 9
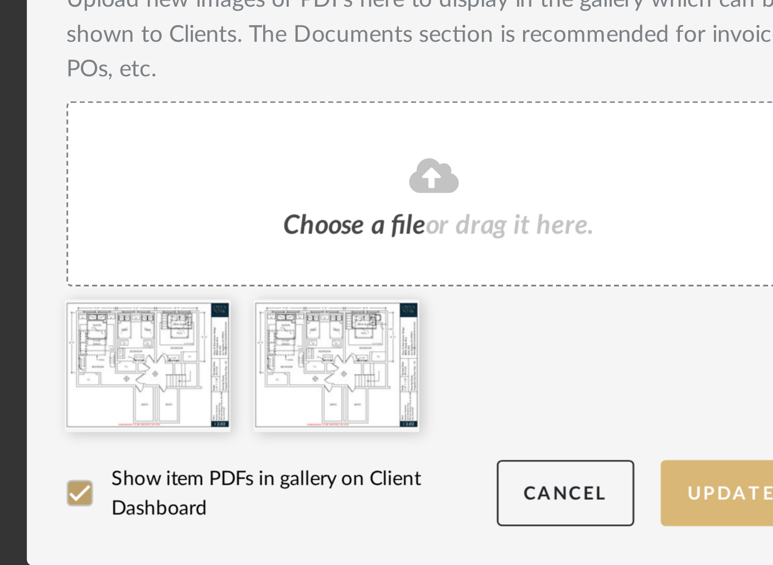
click at [482, 473] on button "Update" at bounding box center [486, 473] width 47 height 23
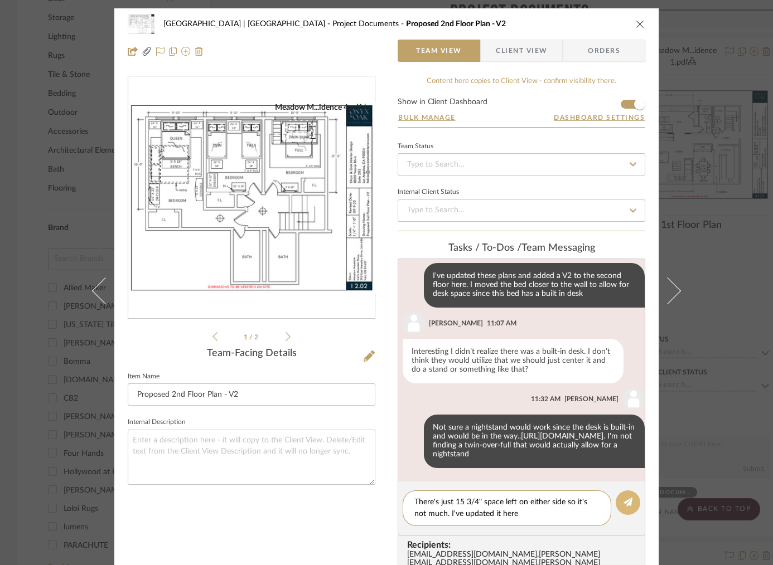
type textarea "There's just 15 3/4" space left on either side so it's not much. I've updated i…"
click at [630, 496] on button at bounding box center [628, 503] width 25 height 25
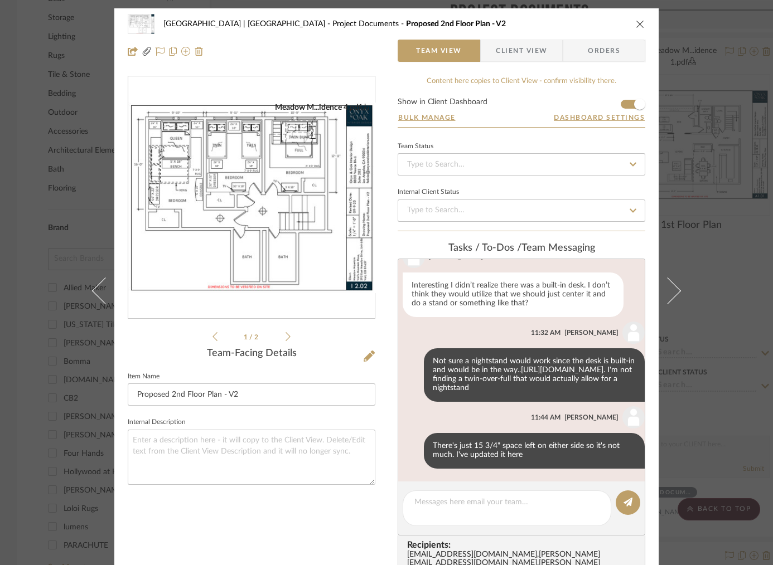
scroll to position [124, 0]
click at [732, 315] on div "Meadow Mountain | Vail Valley Project Documents Proposed 2nd Floor Plan - V2 Te…" at bounding box center [386, 282] width 773 height 565
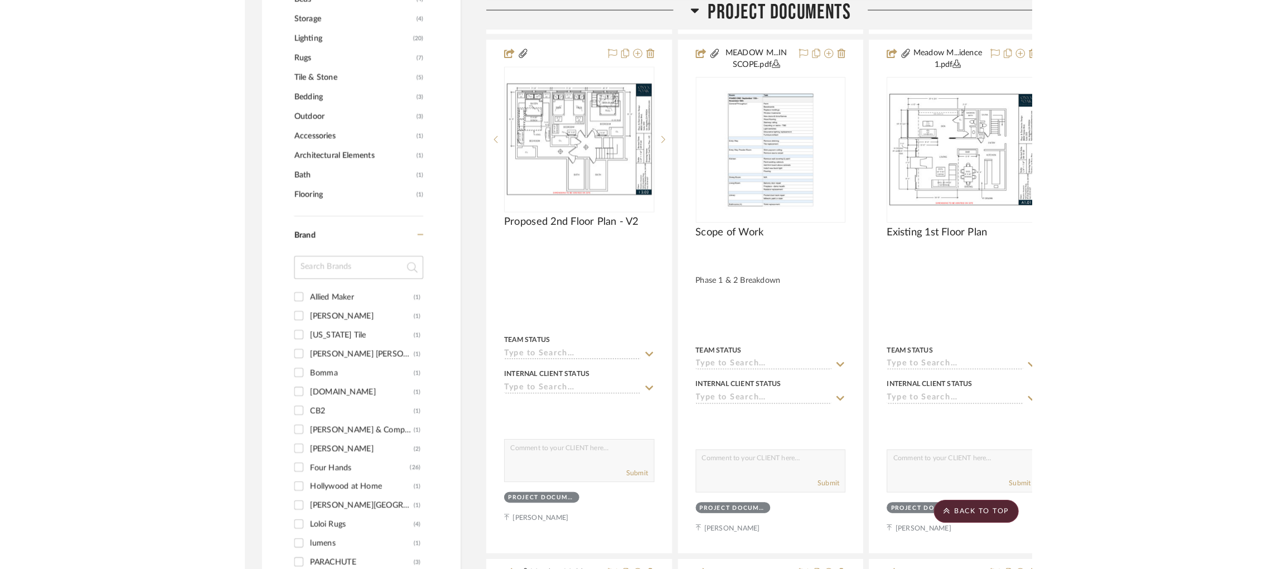
scroll to position [771, 0]
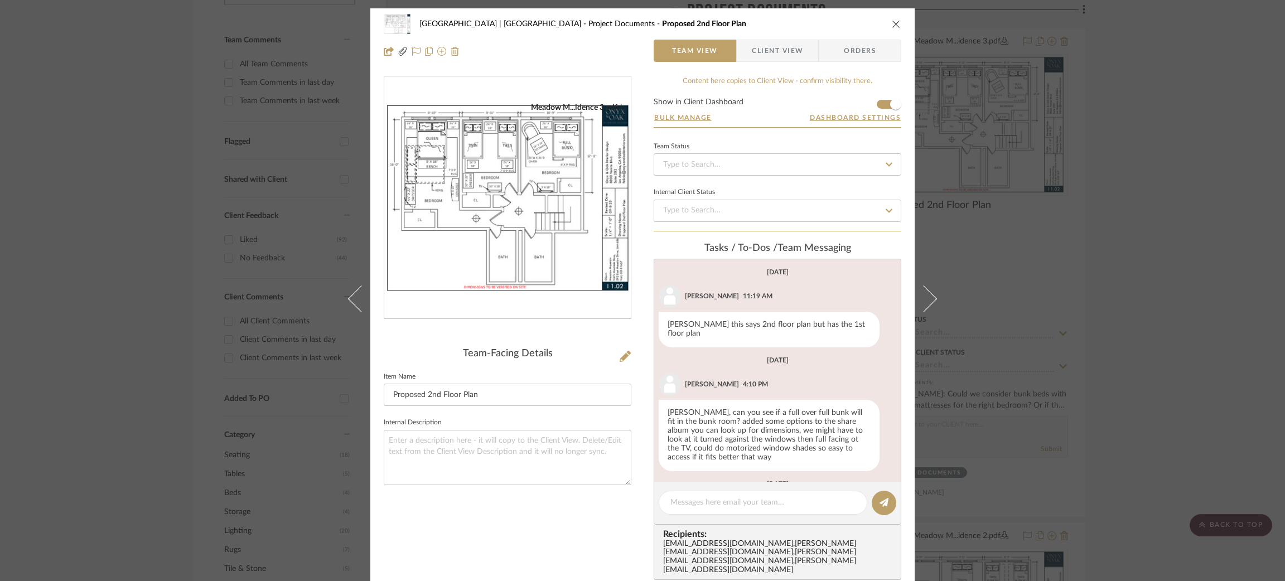
scroll to position [185, 0]
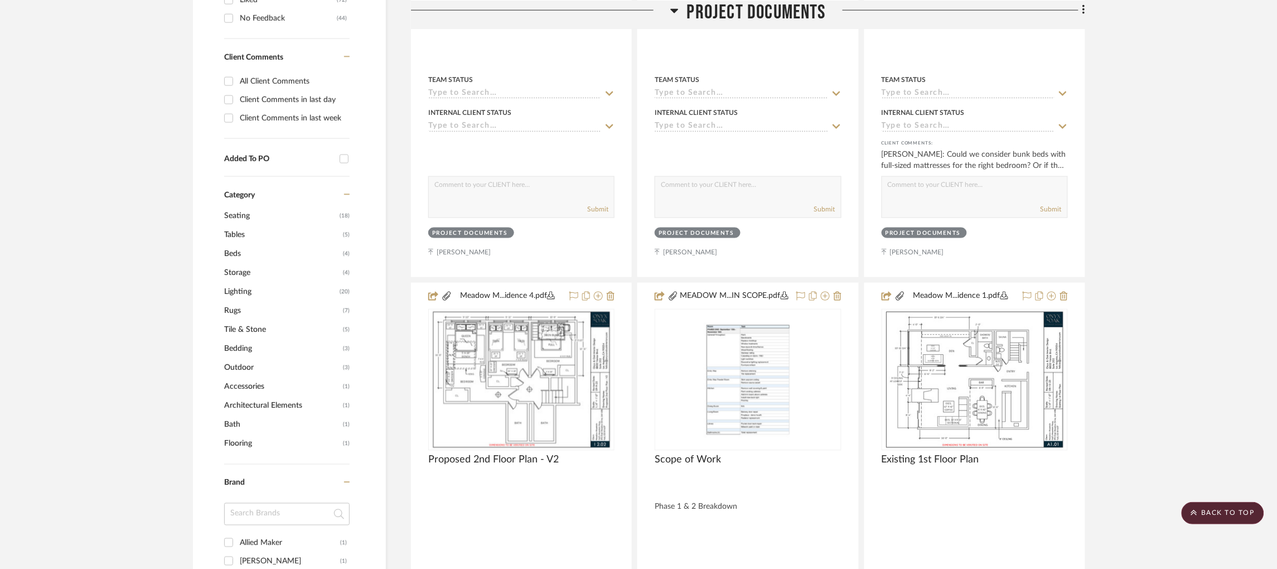
scroll to position [635, 0]
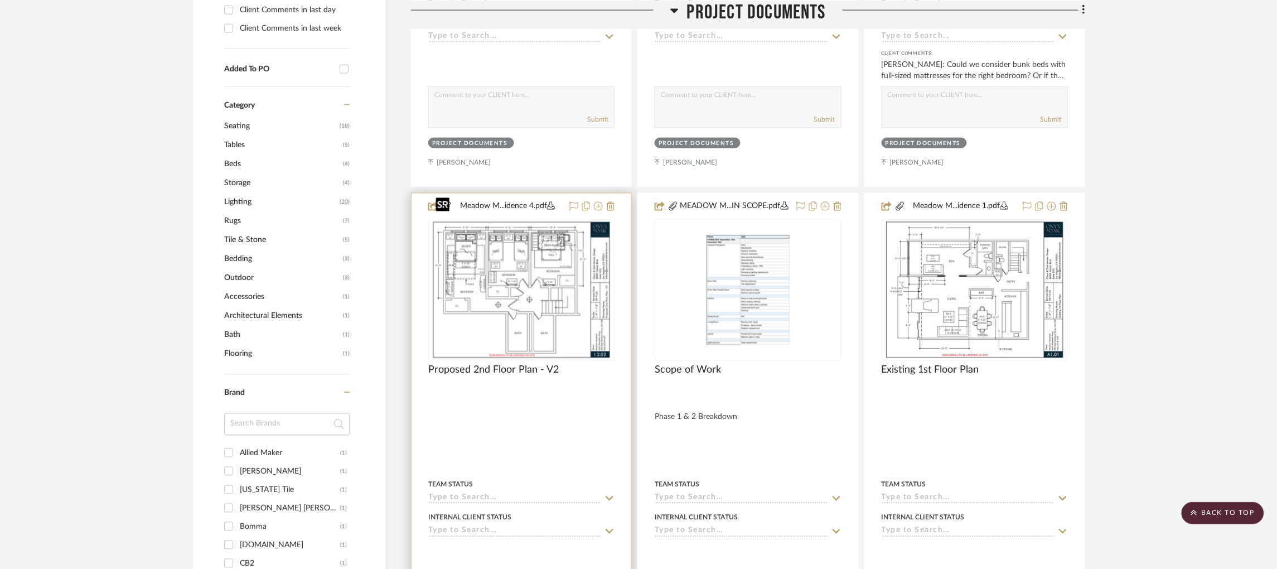
click at [557, 234] on img "0" at bounding box center [521, 289] width 181 height 139
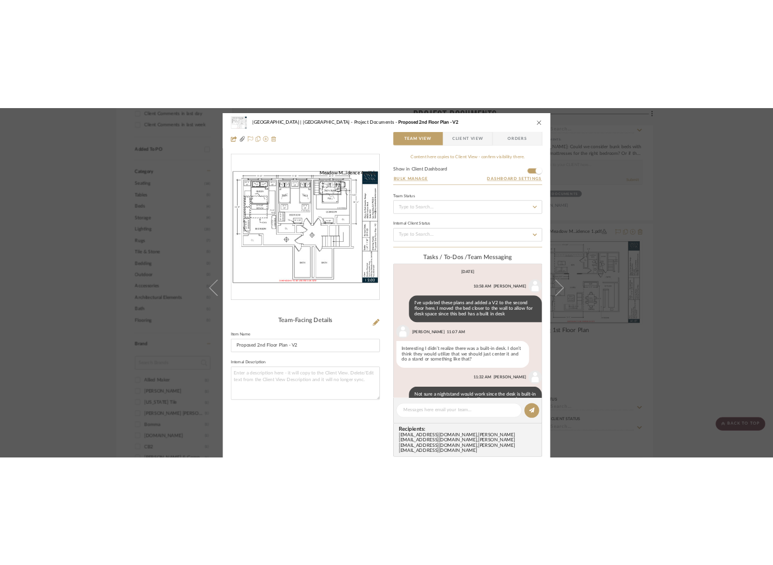
scroll to position [57, 0]
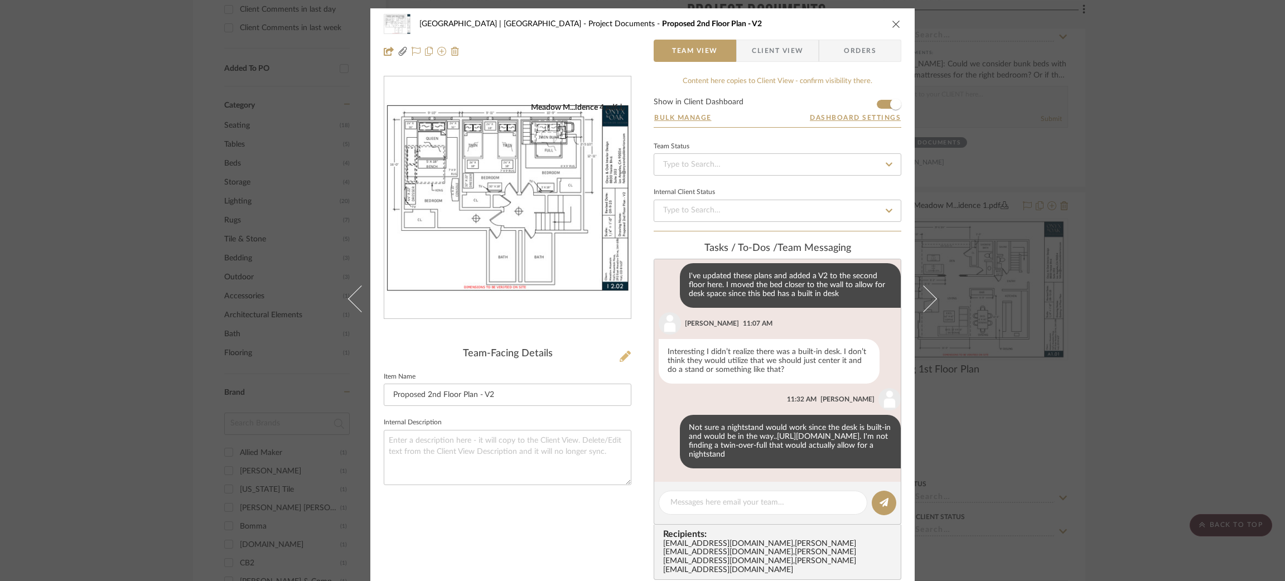
click at [620, 354] on icon at bounding box center [625, 356] width 11 height 11
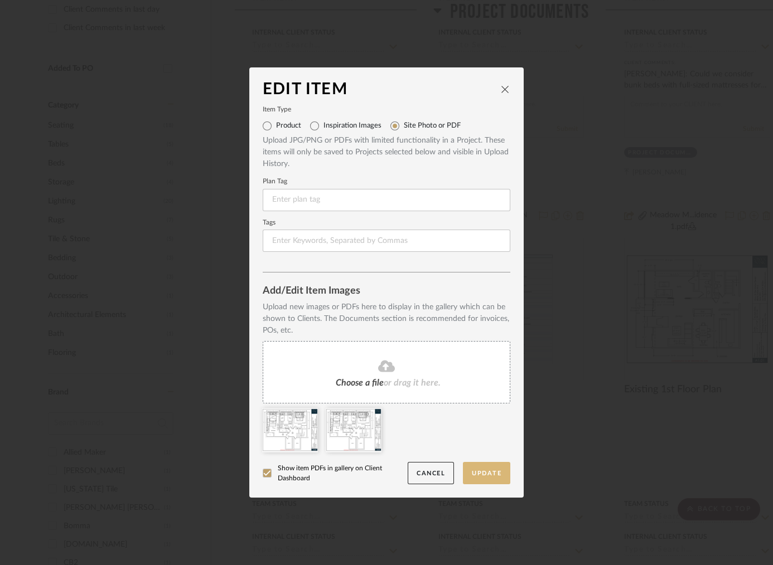
click at [496, 474] on button "Update" at bounding box center [486, 473] width 47 height 23
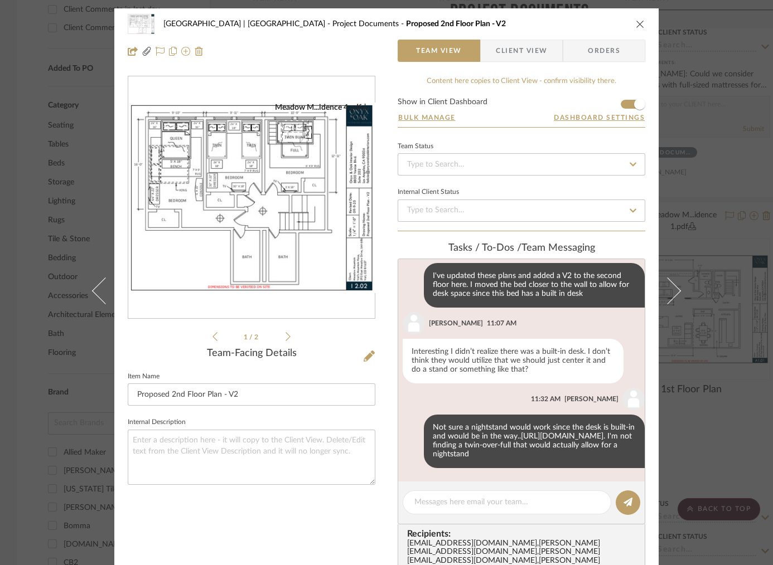
click at [726, 106] on div "Meadow Mountain | Vail Valley Project Documents Proposed 2nd Floor Plan - V2 Te…" at bounding box center [386, 282] width 773 height 565
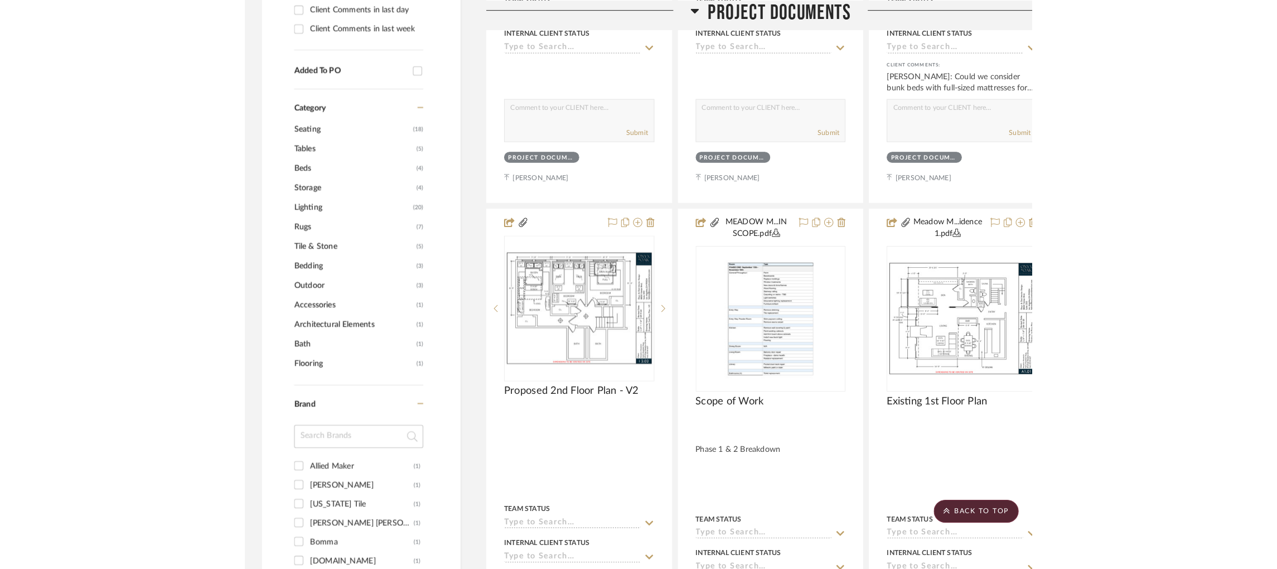
scroll to position [606, 0]
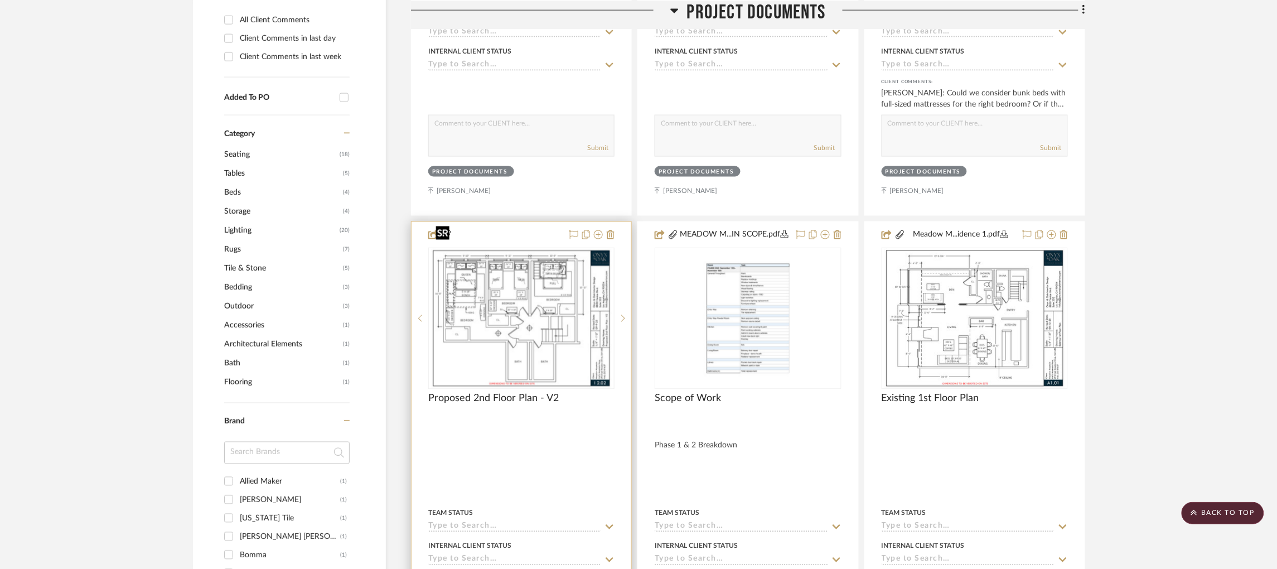
click at [562, 292] on img "0" at bounding box center [521, 318] width 181 height 139
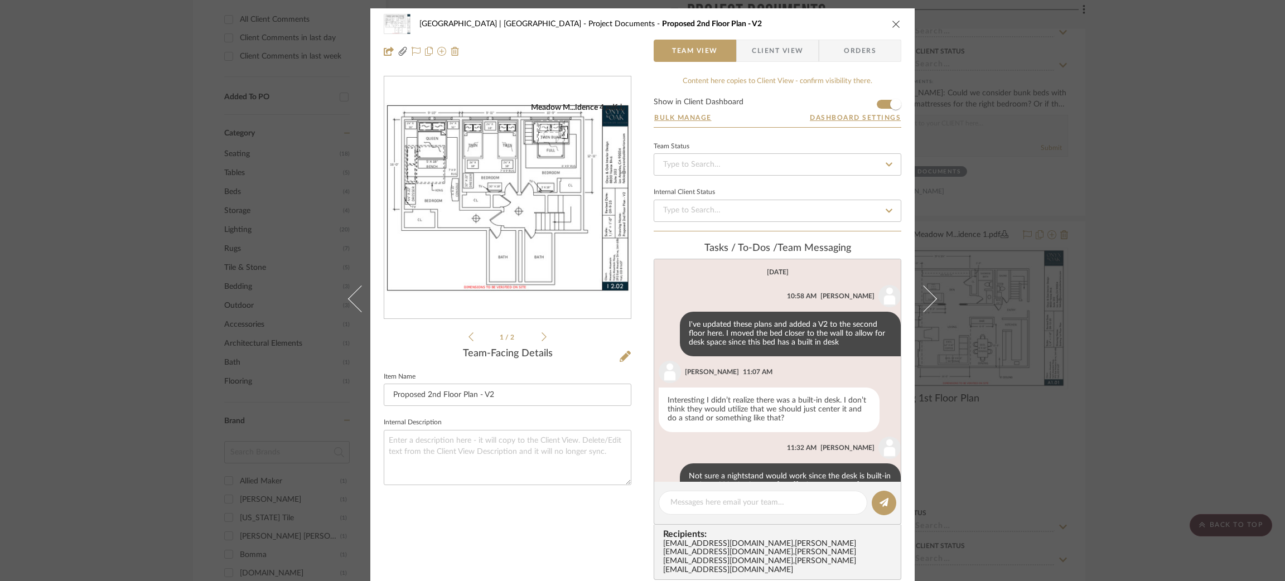
scroll to position [57, 0]
